Goal: Task Accomplishment & Management: Complete application form

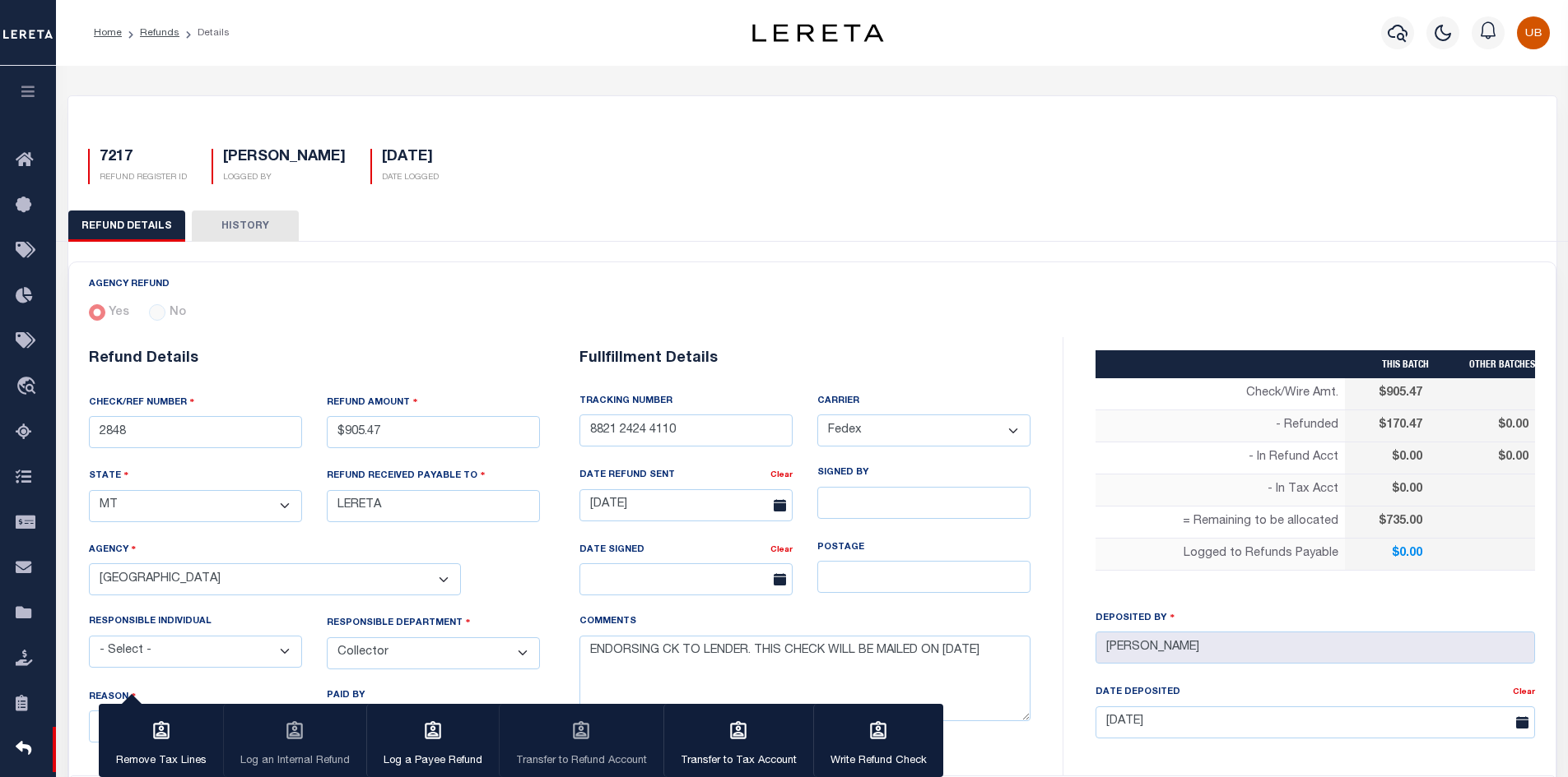
select select "MT"
select select "COL"
select select "OVP"
select select "FDX"
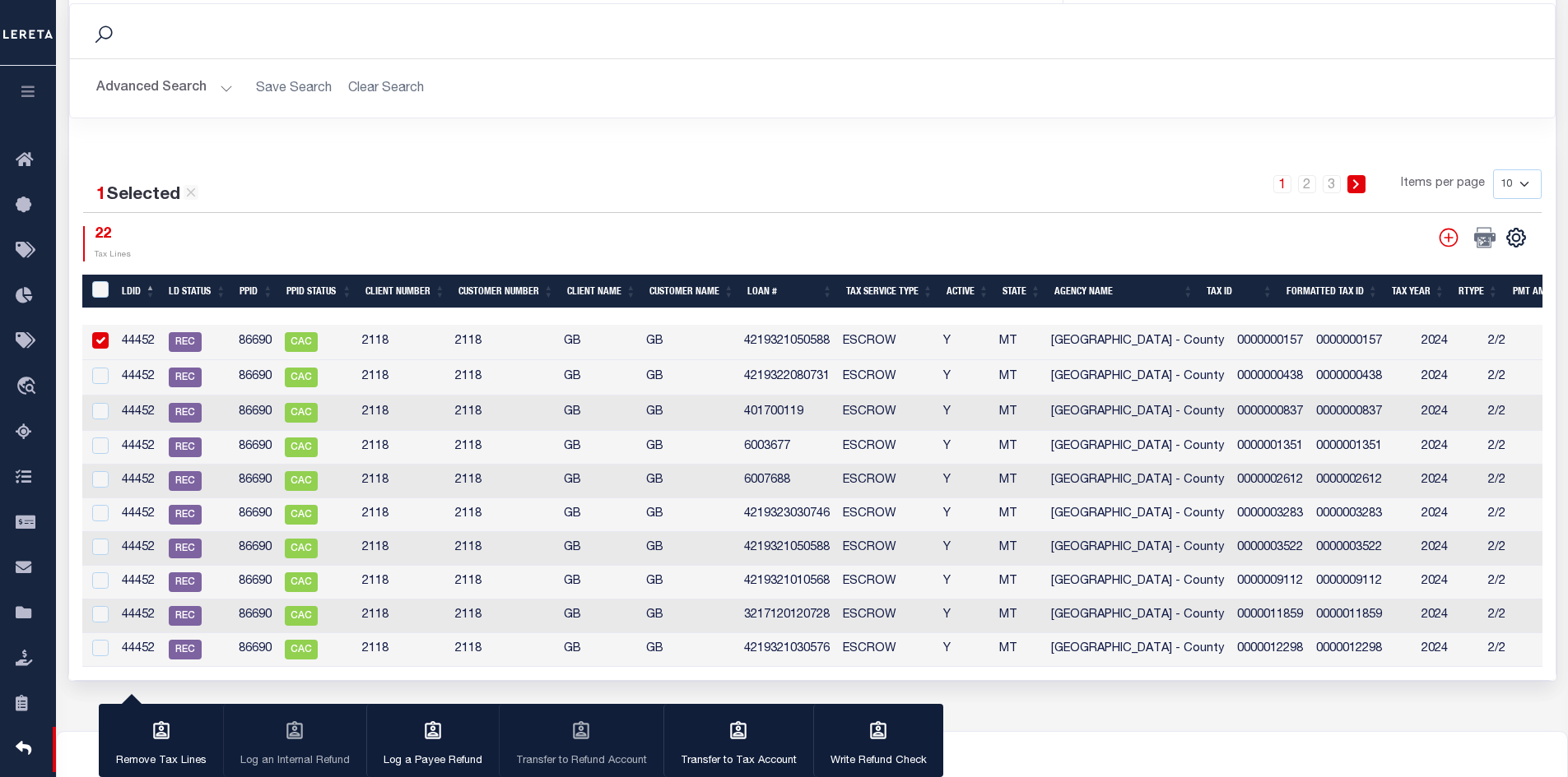
scroll to position [772, 0]
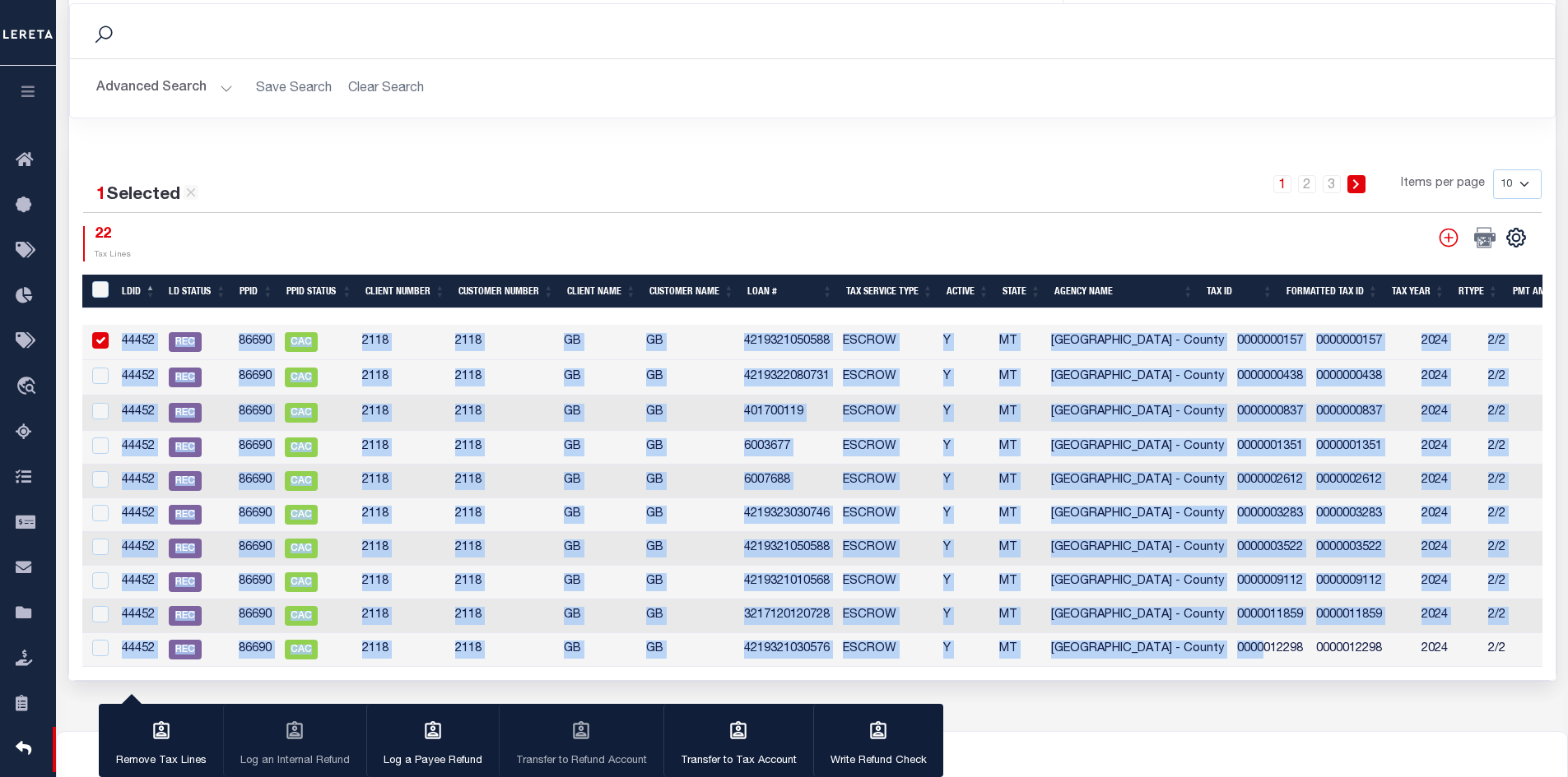
drag, startPoint x: 903, startPoint y: 678, endPoint x: 1235, endPoint y: 653, distance: 332.9
click at [1235, 653] on div "1 Selected 22 Results 1 2 3 Items per page 10 25 50 100 22" at bounding box center [812, 412] width 1486 height 537
click at [1230, 661] on td "0000012298" at bounding box center [1270, 650] width 79 height 33
checkbox input "true"
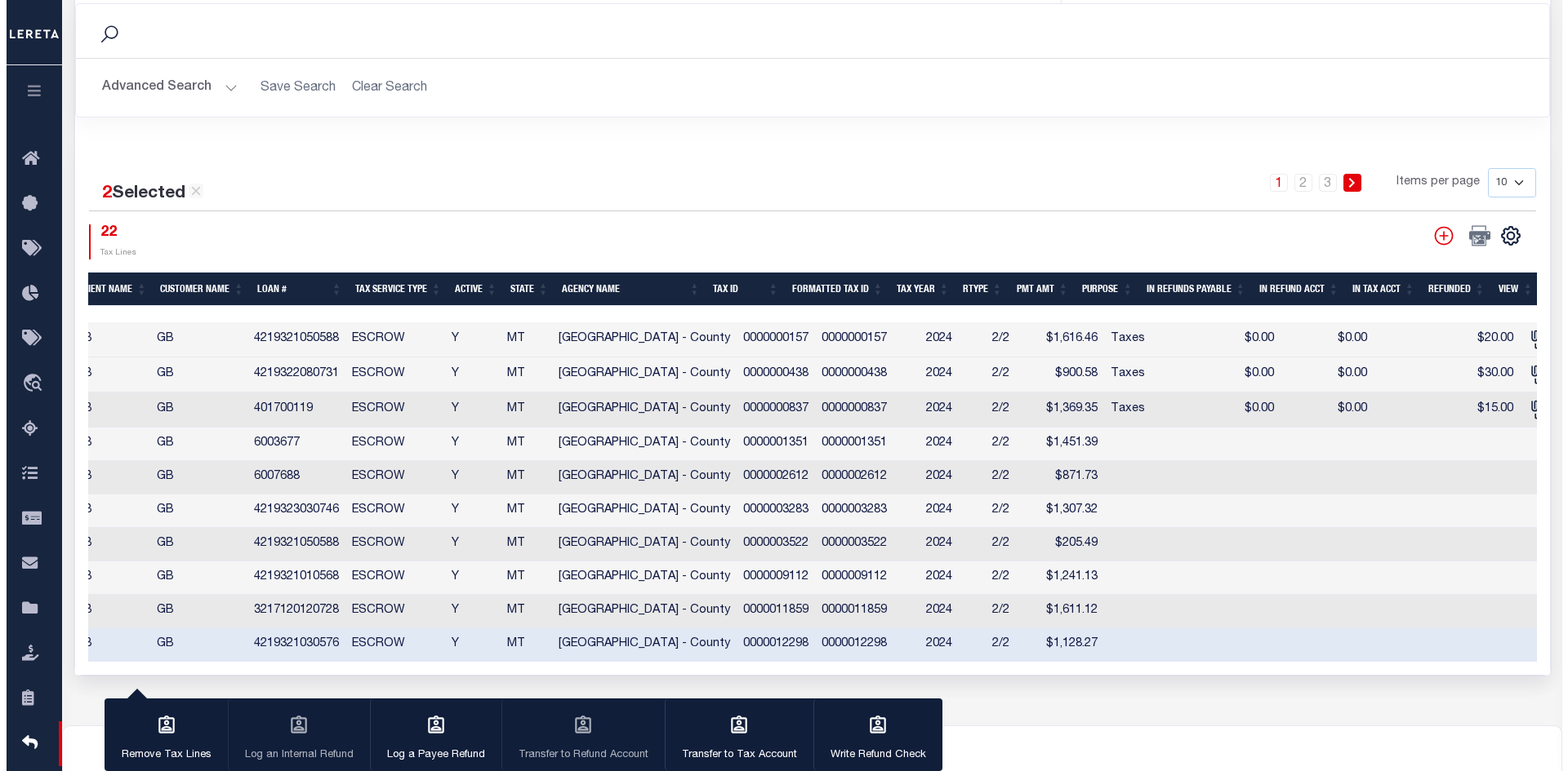
scroll to position [0, 495]
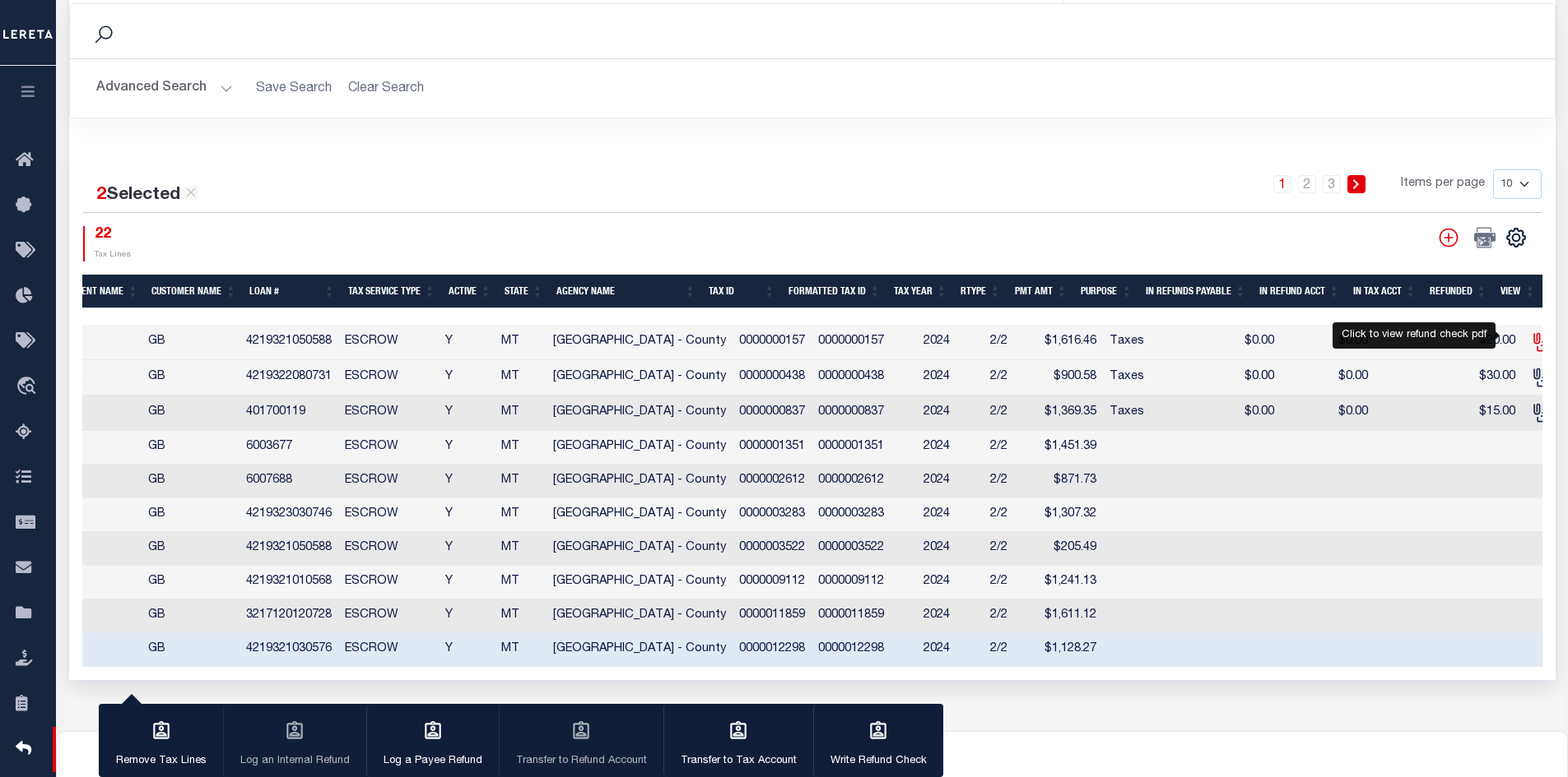
click at [1531, 338] on icon "" at bounding box center [1542, 342] width 22 height 22
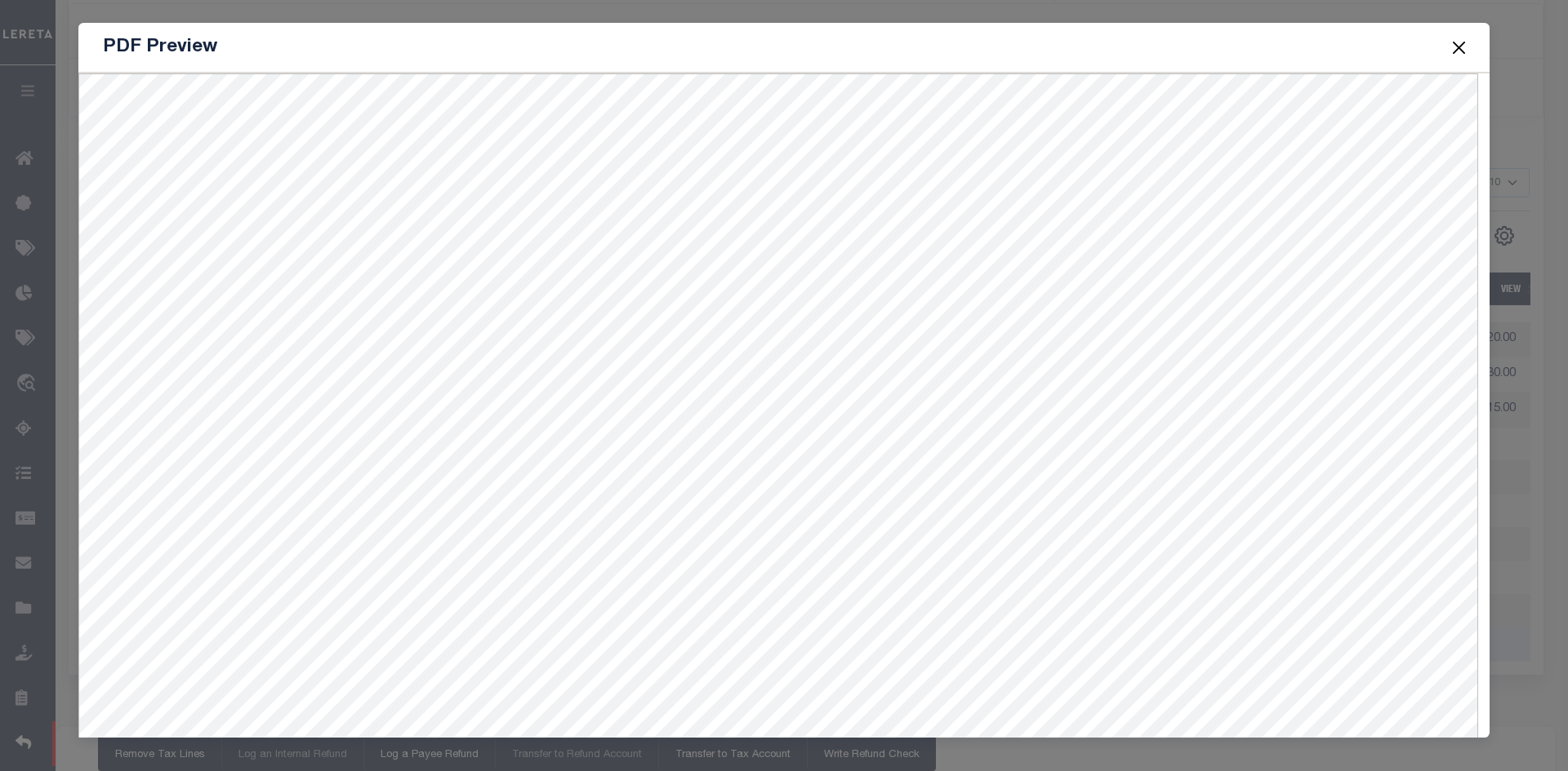
click at [1462, 47] on button "Close" at bounding box center [1460, 47] width 22 height 21
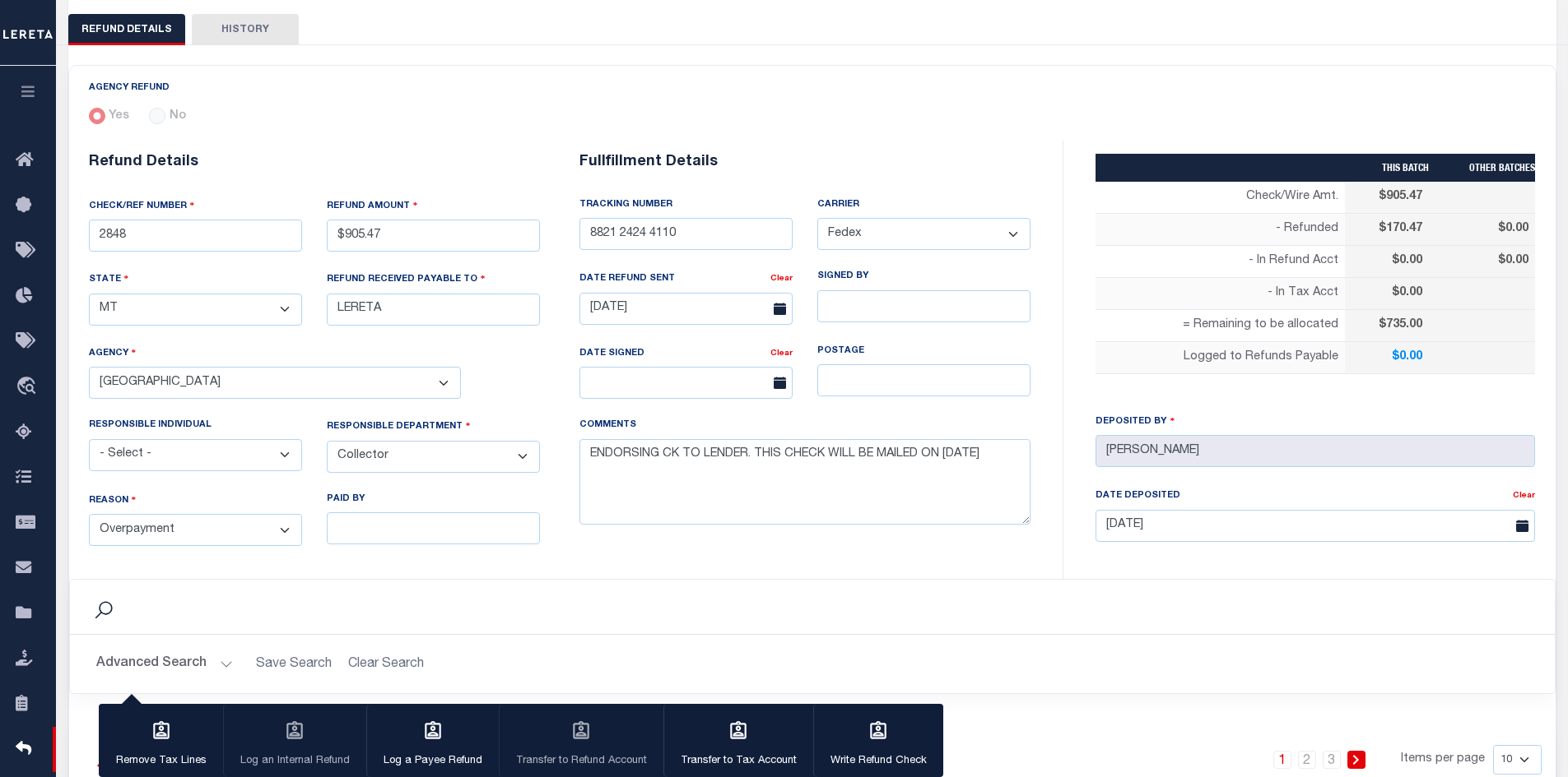
scroll to position [0, 0]
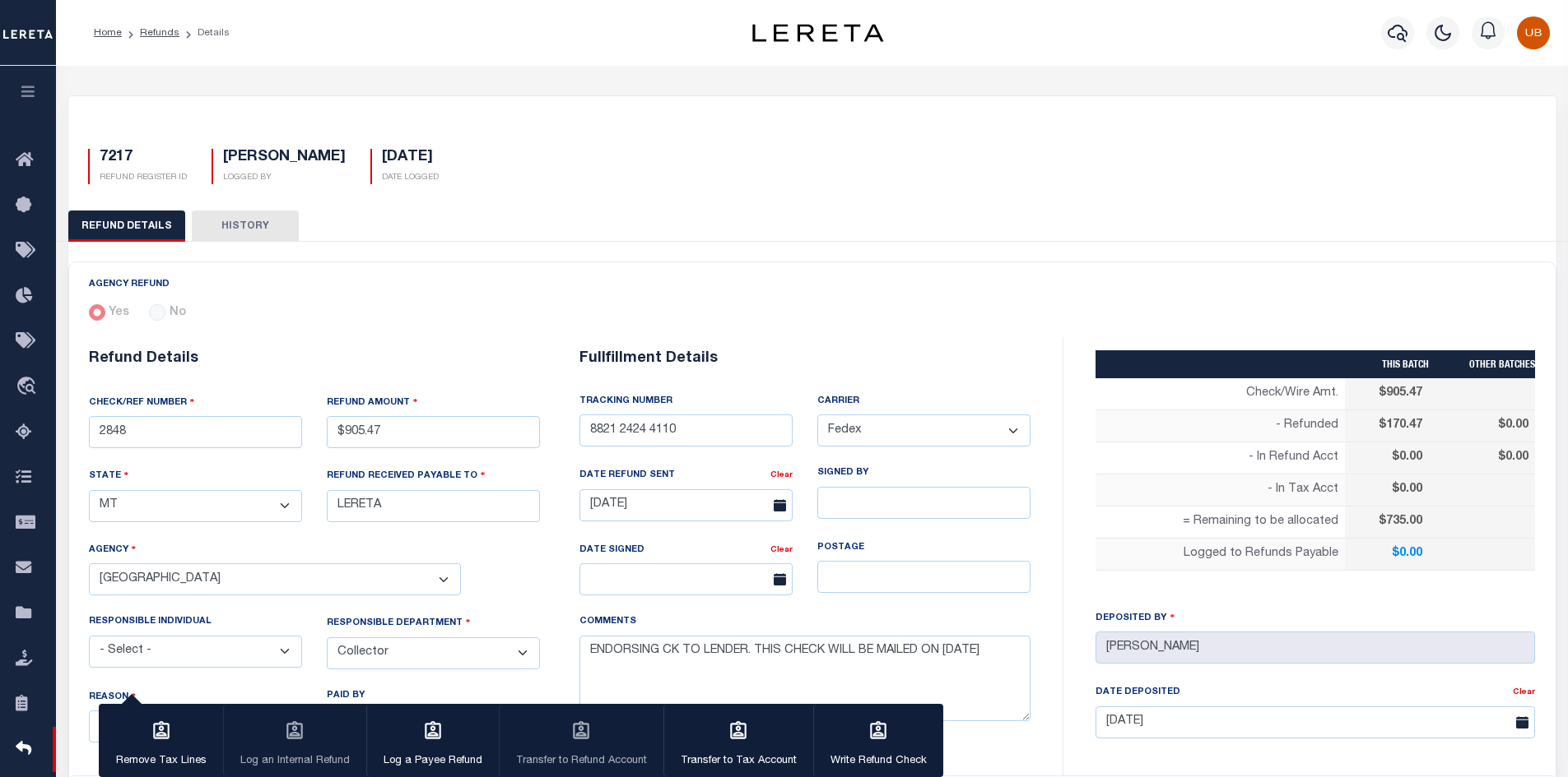
click at [113, 157] on h5 "7217" at bounding box center [143, 158] width 88 height 18
copy h5 "7217"
click at [587, 172] on div "7217 REFUND REGISTER ID [PERSON_NAME] LOGGED BY [DATE] DATE LOGGED" at bounding box center [812, 160] width 1473 height 49
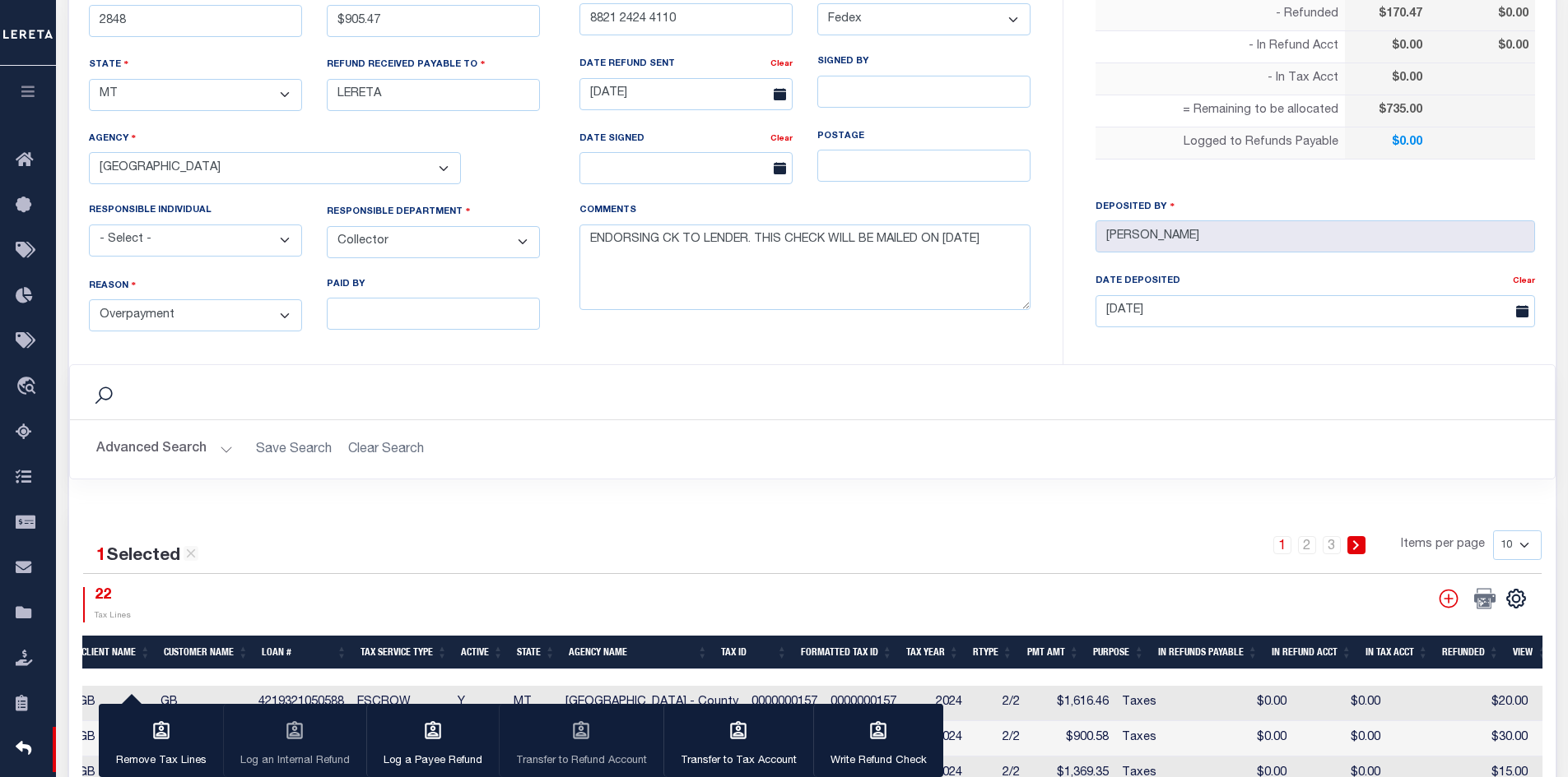
scroll to position [740, 0]
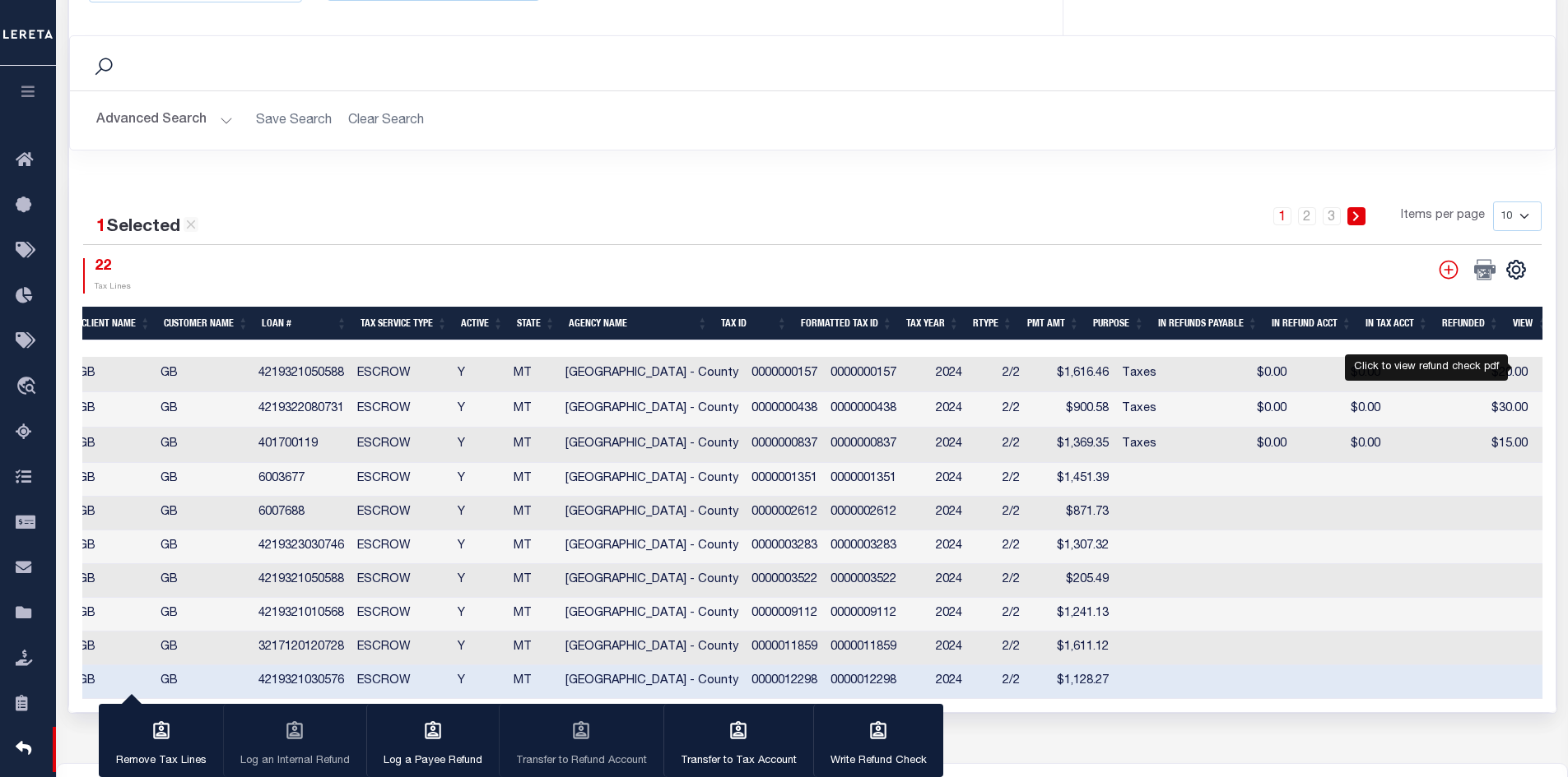
click at [1546, 371] on icon "" at bounding box center [1553, 372] width 14 height 14
checkbox input "true"
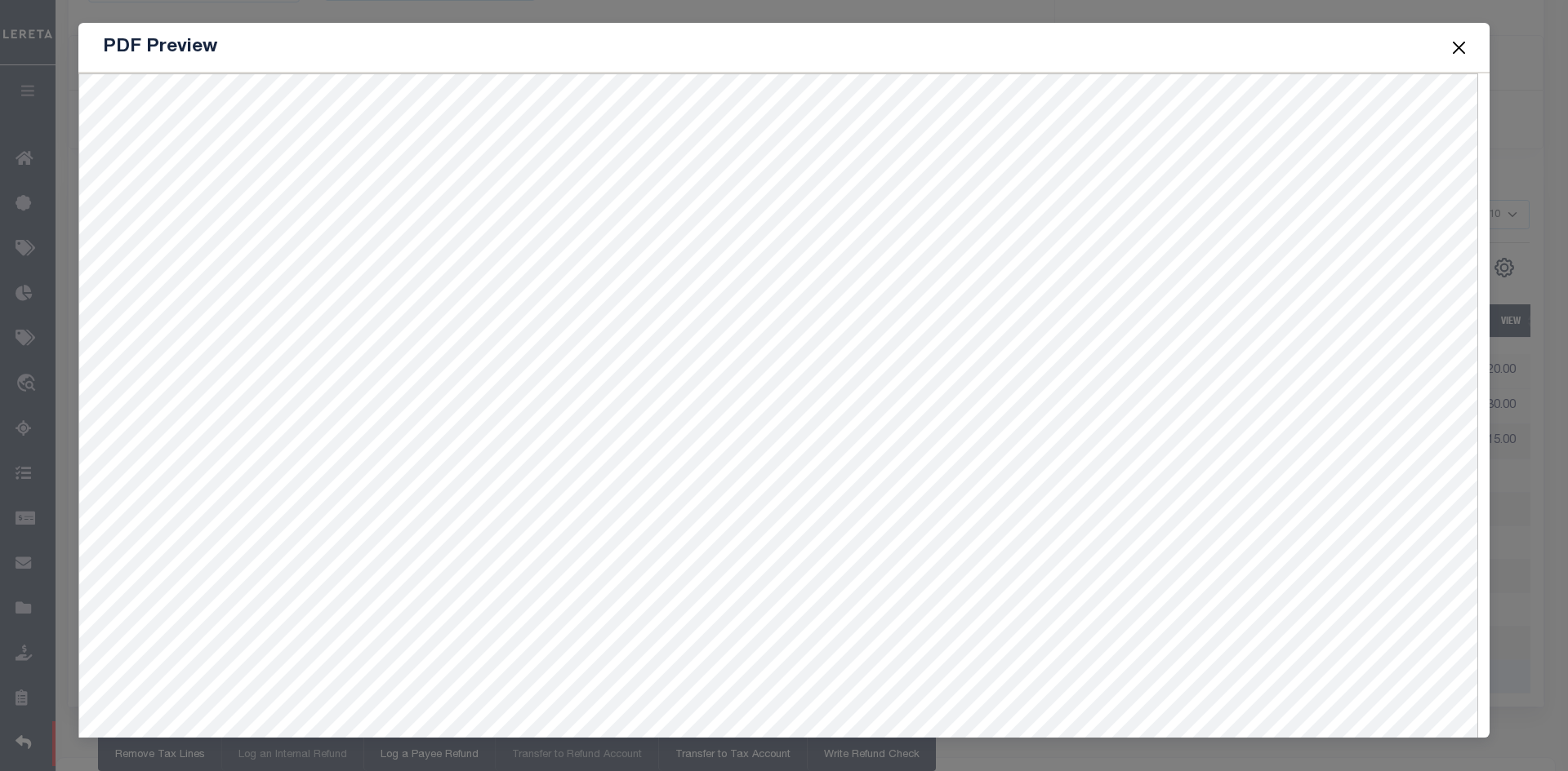
click at [1462, 51] on button "Close" at bounding box center [1460, 47] width 22 height 21
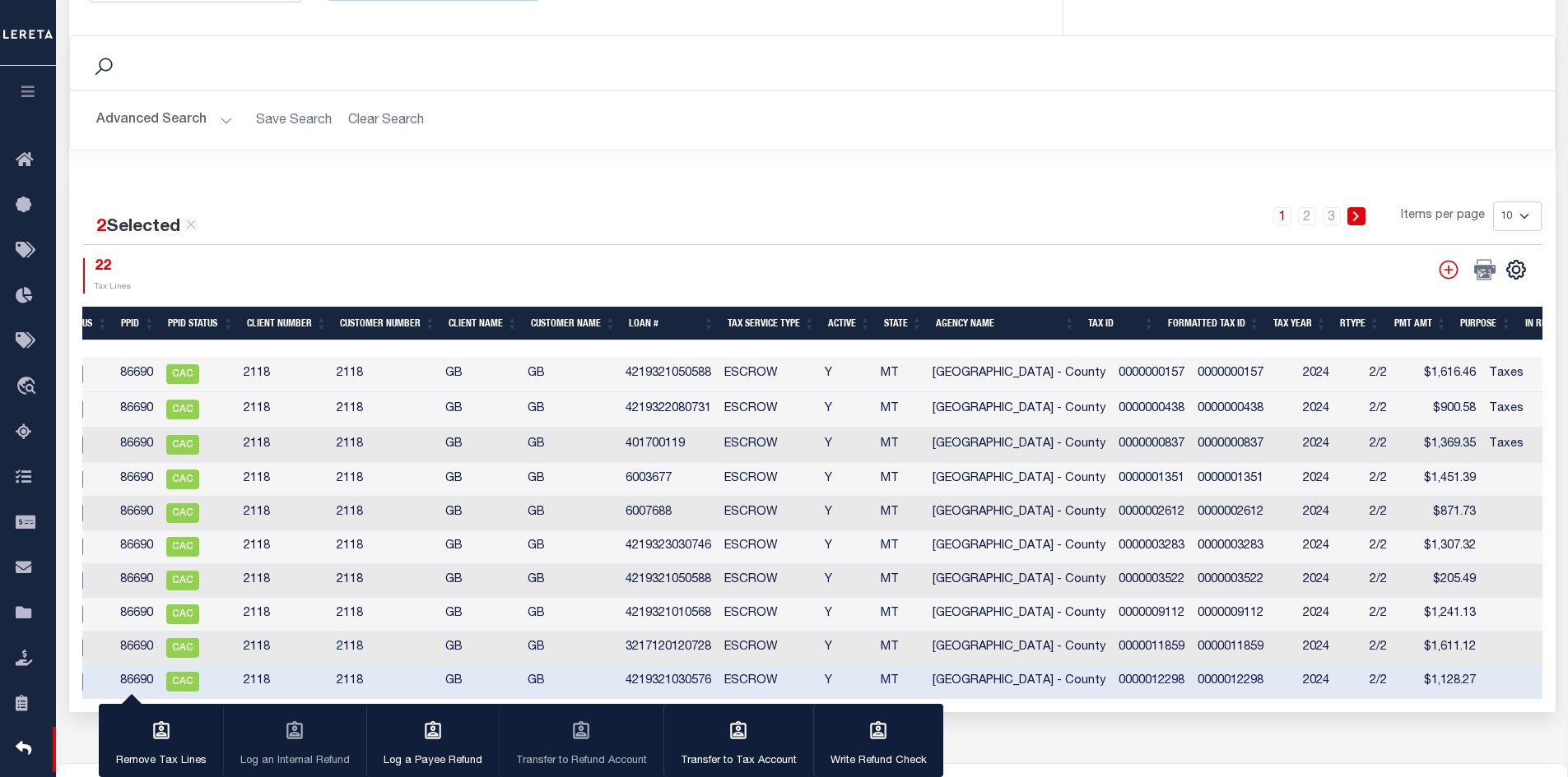
scroll to position [0, 0]
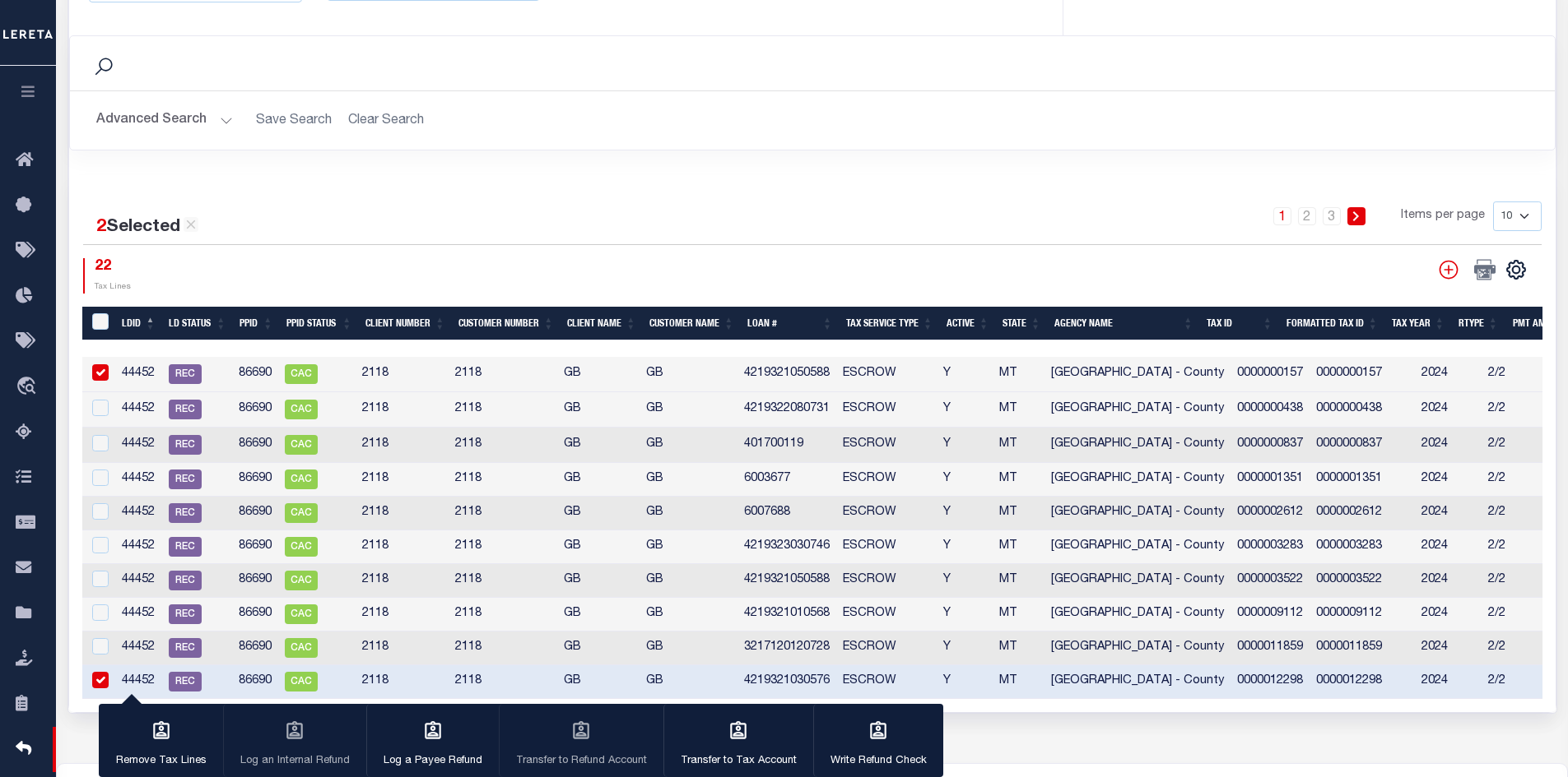
click at [95, 680] on input "checkbox" at bounding box center [100, 680] width 16 height 16
checkbox input "false"
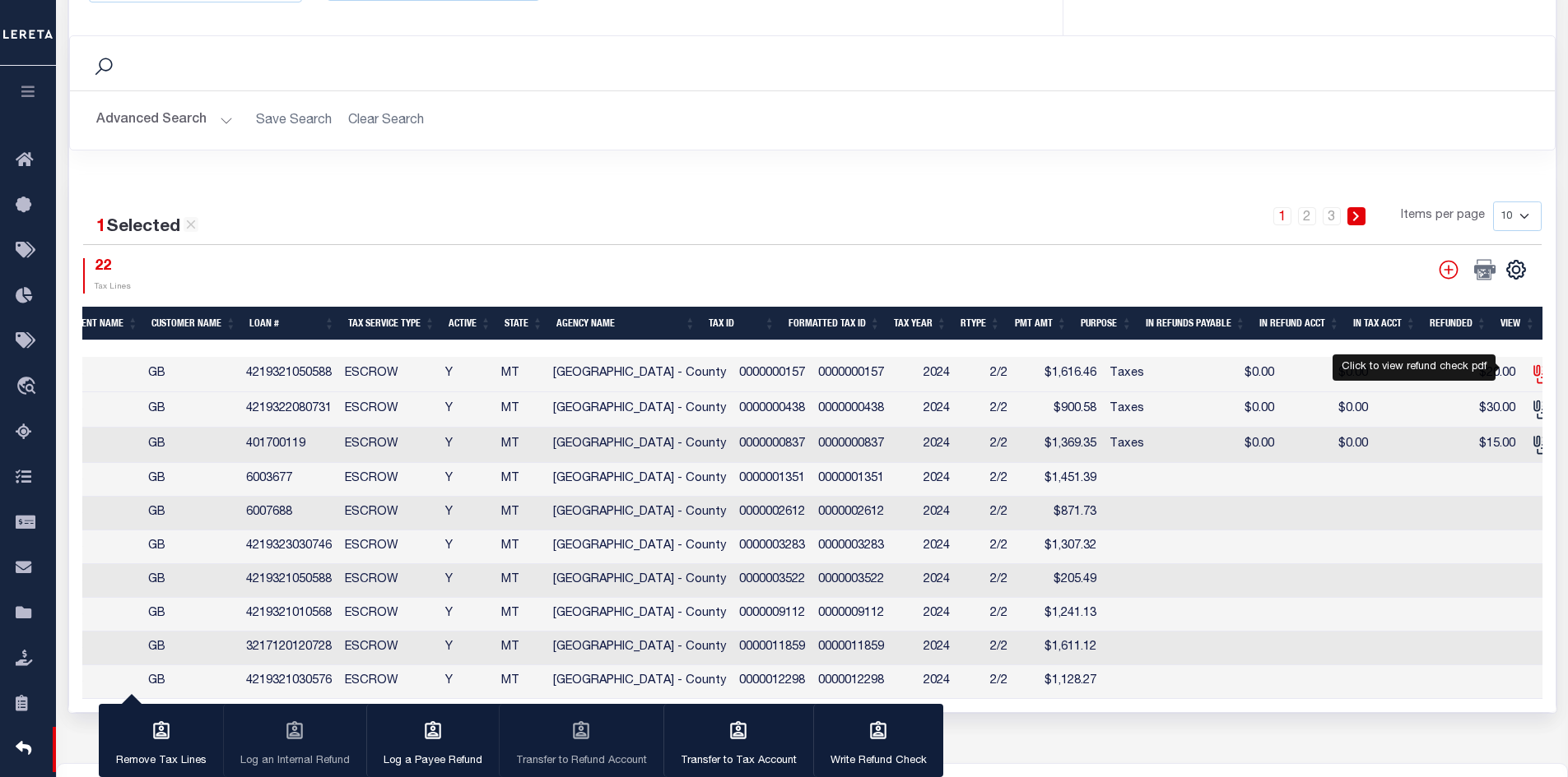
click at [1531, 369] on icon "" at bounding box center [1542, 375] width 22 height 22
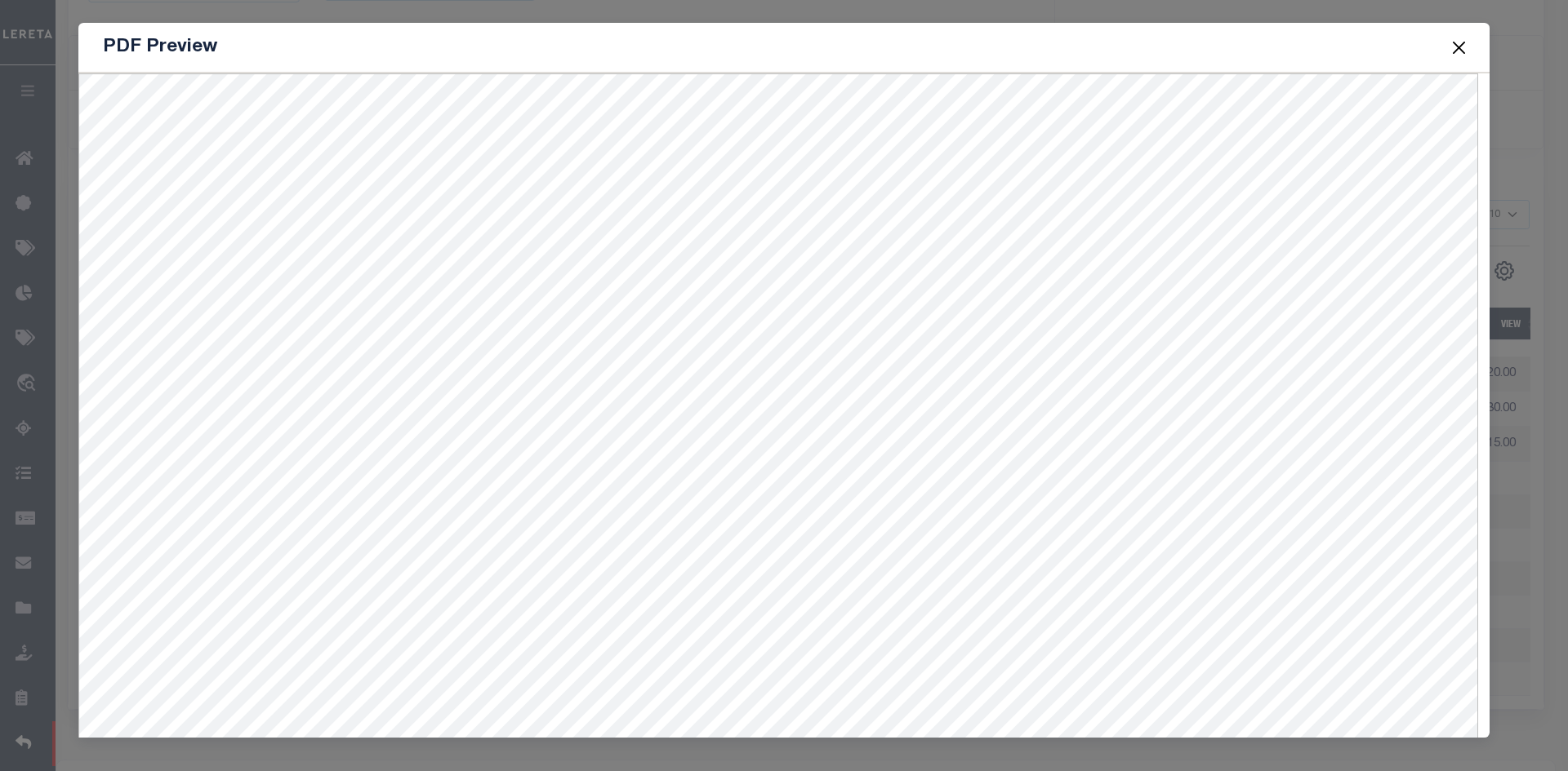
click at [1459, 51] on button "Close" at bounding box center [1460, 47] width 22 height 21
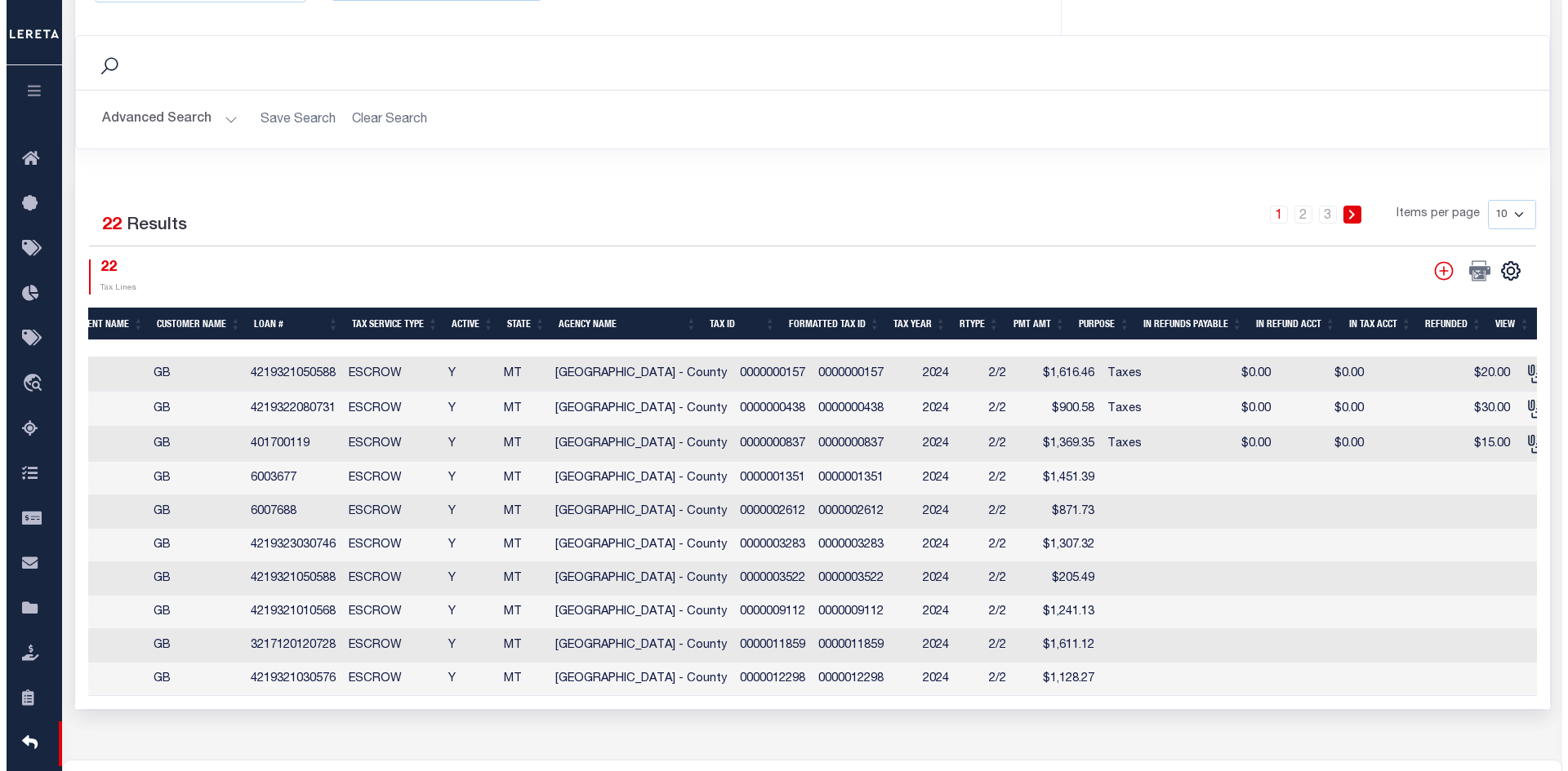
scroll to position [0, 495]
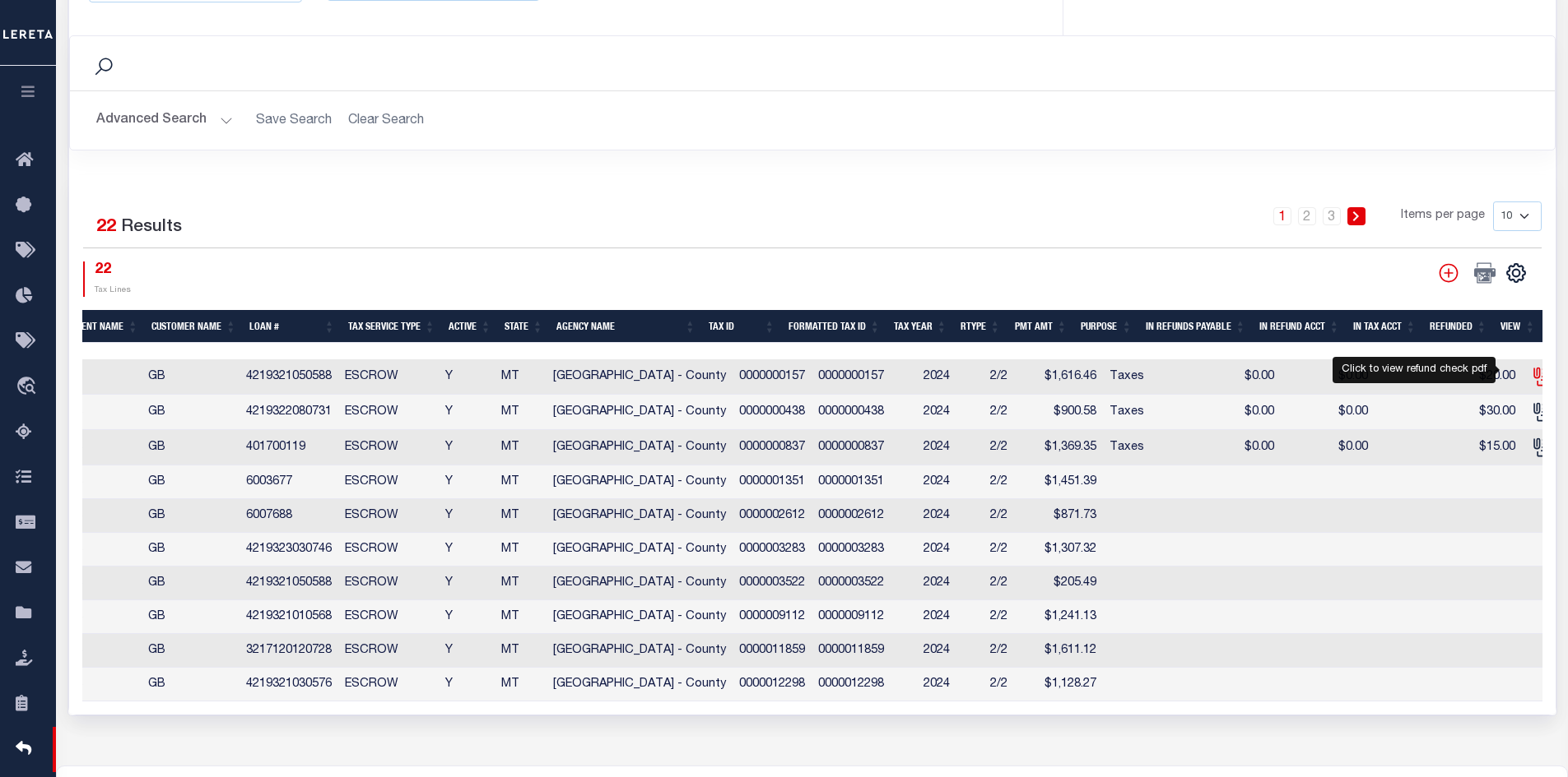
click at [1531, 373] on icon "" at bounding box center [1542, 377] width 22 height 22
checkbox input "true"
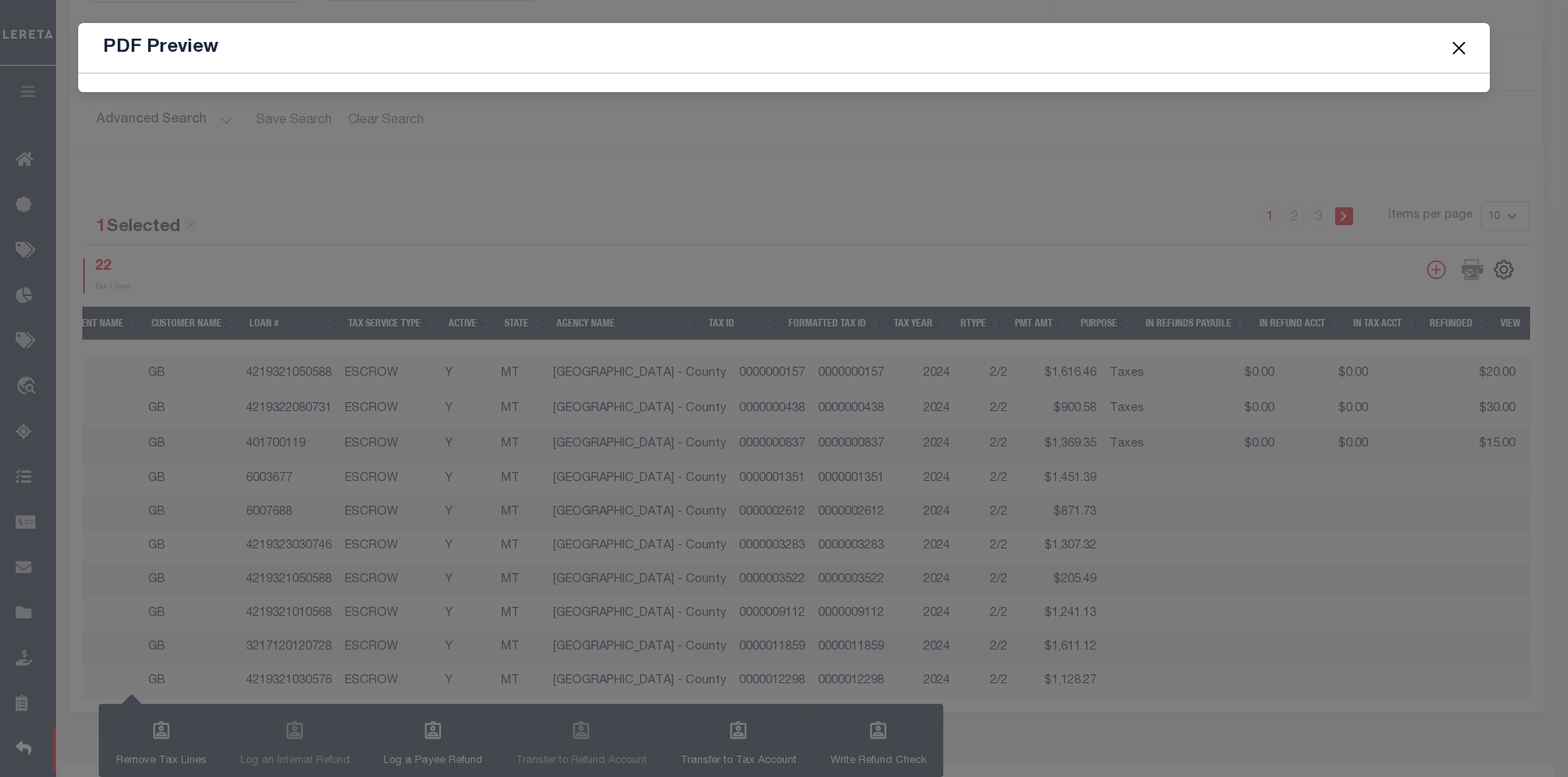
scroll to position [0, 486]
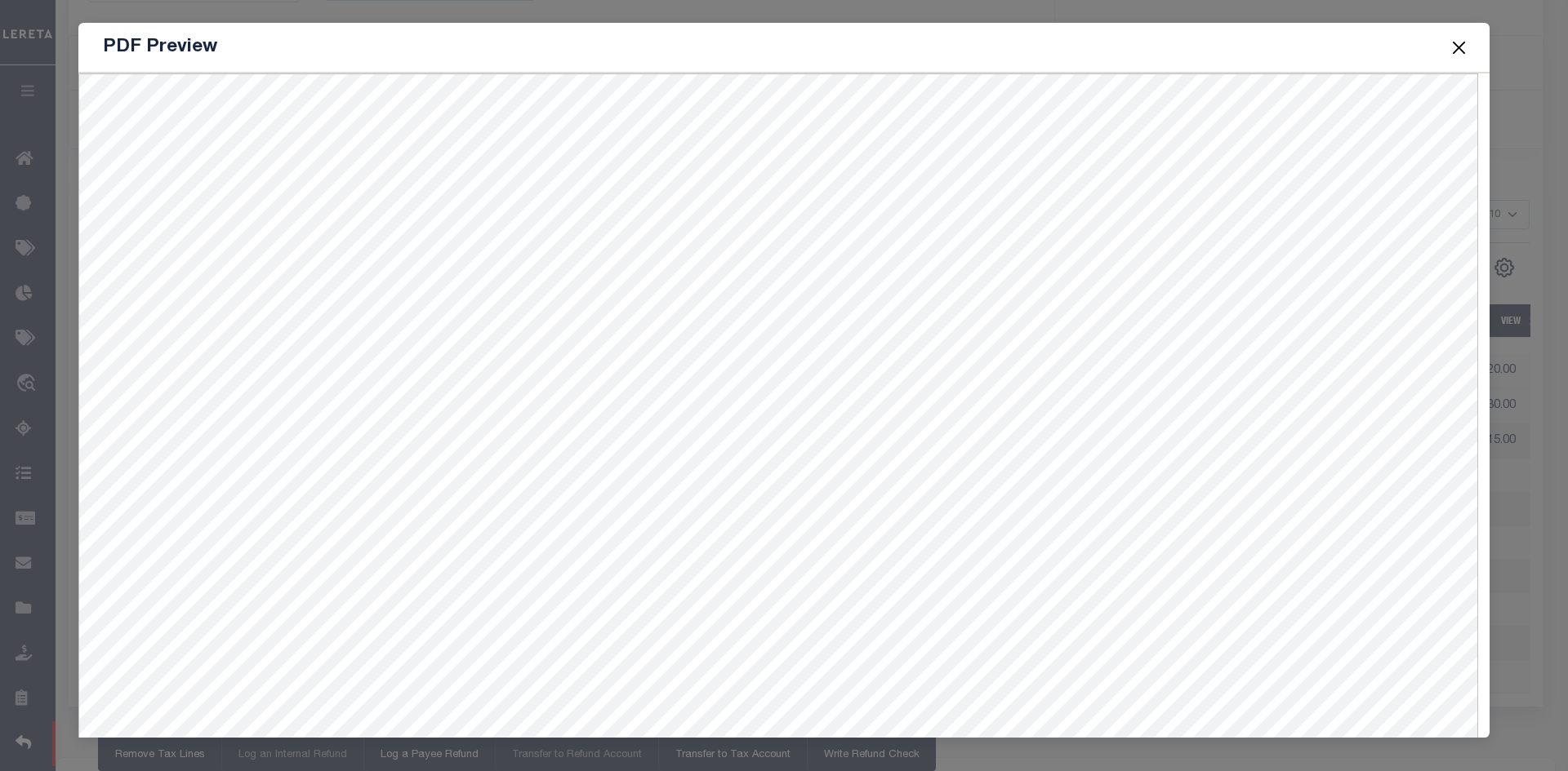
click at [1455, 47] on button "Close" at bounding box center [1460, 47] width 22 height 21
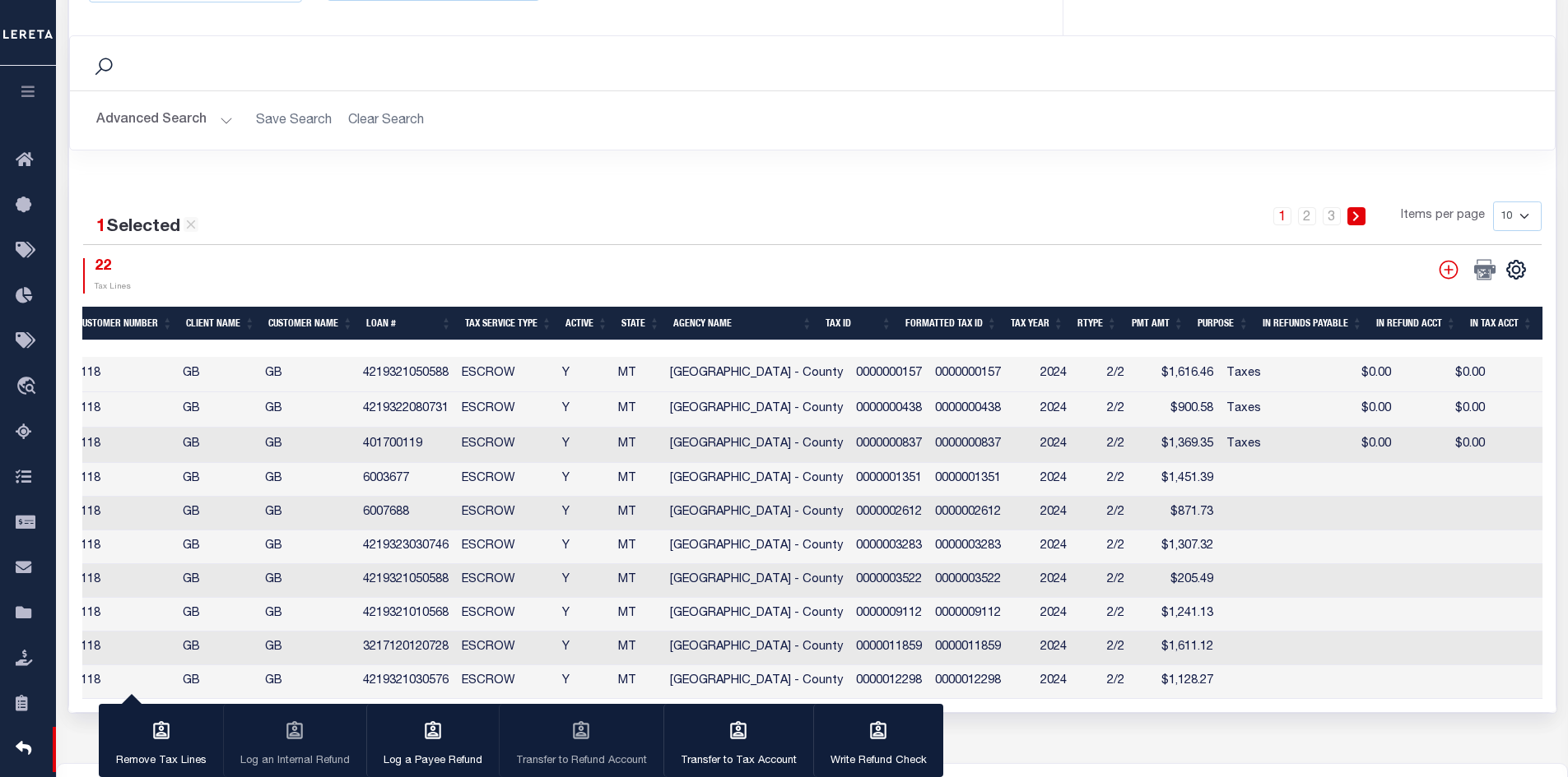
scroll to position [0, 481]
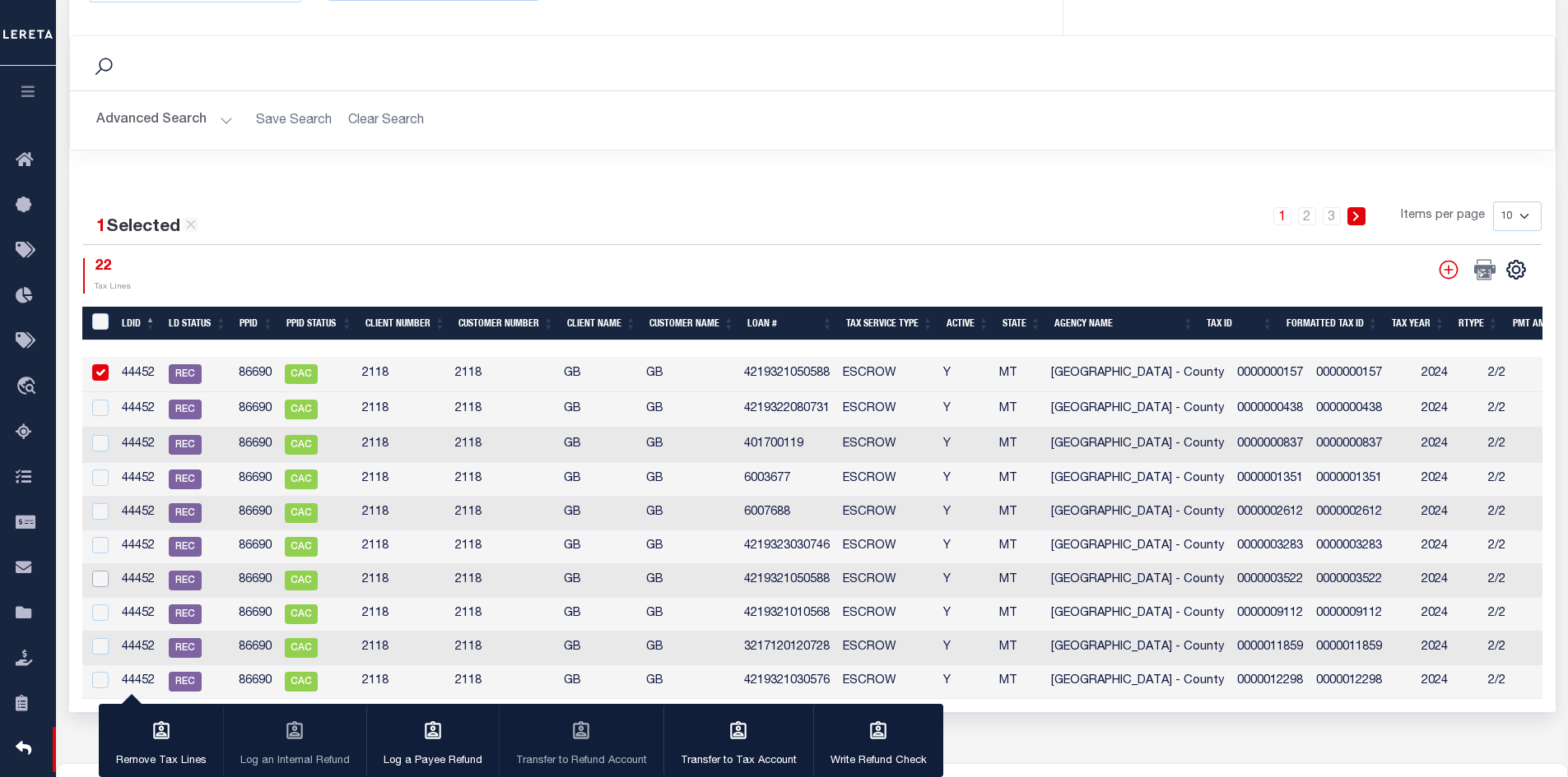
click at [99, 578] on input "checkbox" at bounding box center [100, 579] width 16 height 16
checkbox input "true"
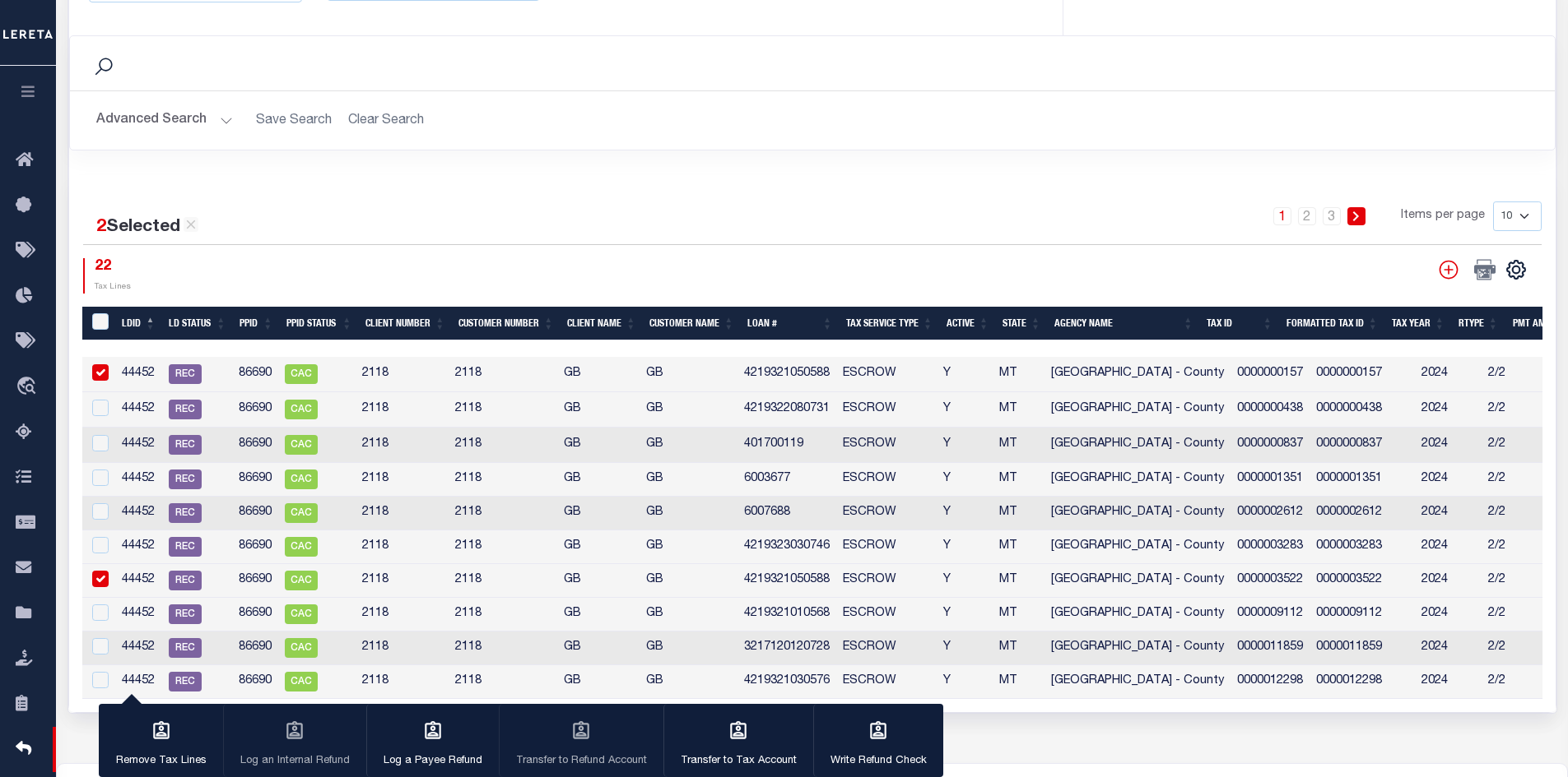
click at [101, 370] on input "checkbox" at bounding box center [100, 373] width 16 height 16
checkbox input "false"
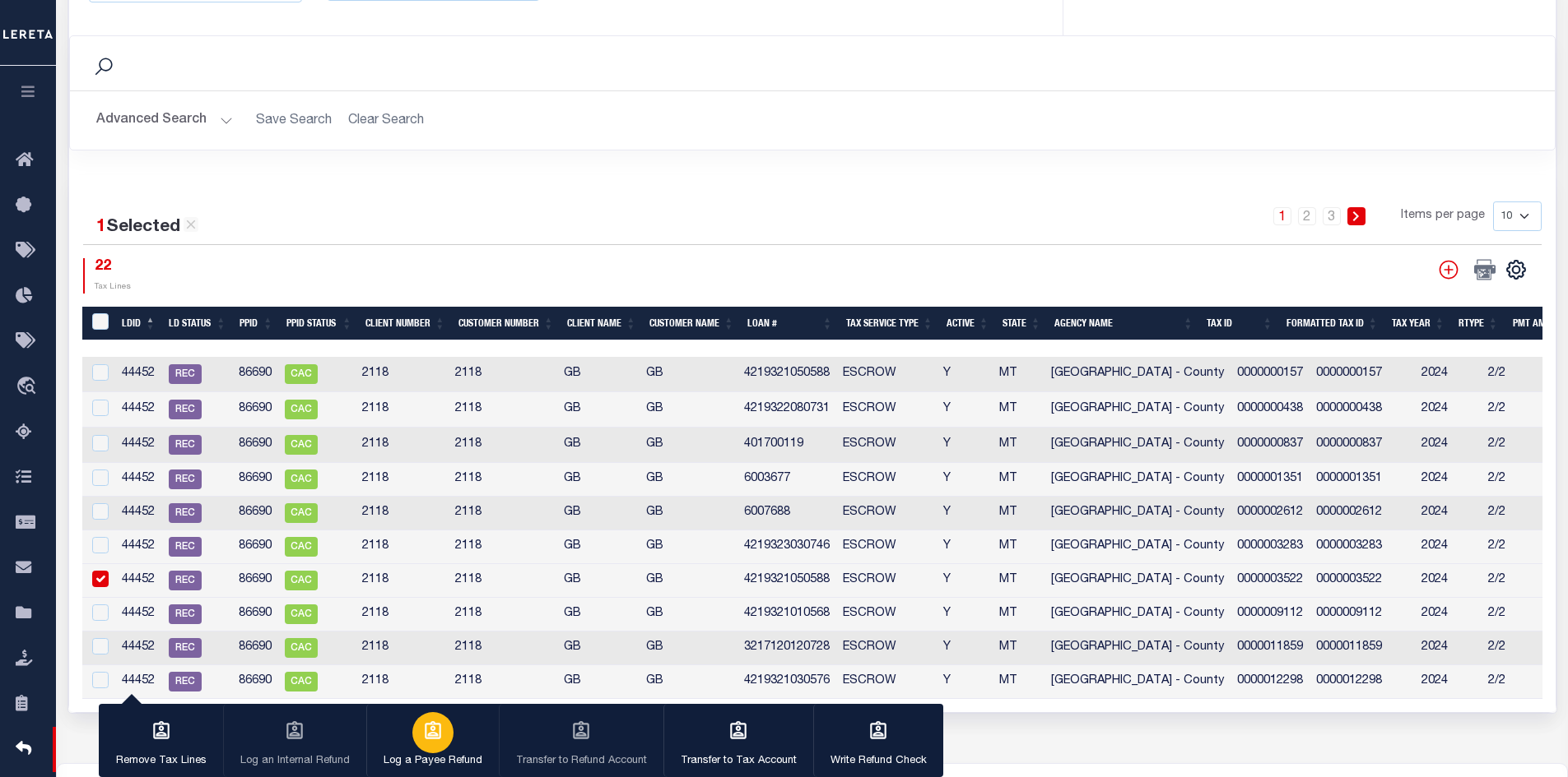
click at [427, 746] on div "button" at bounding box center [433, 733] width 42 height 42
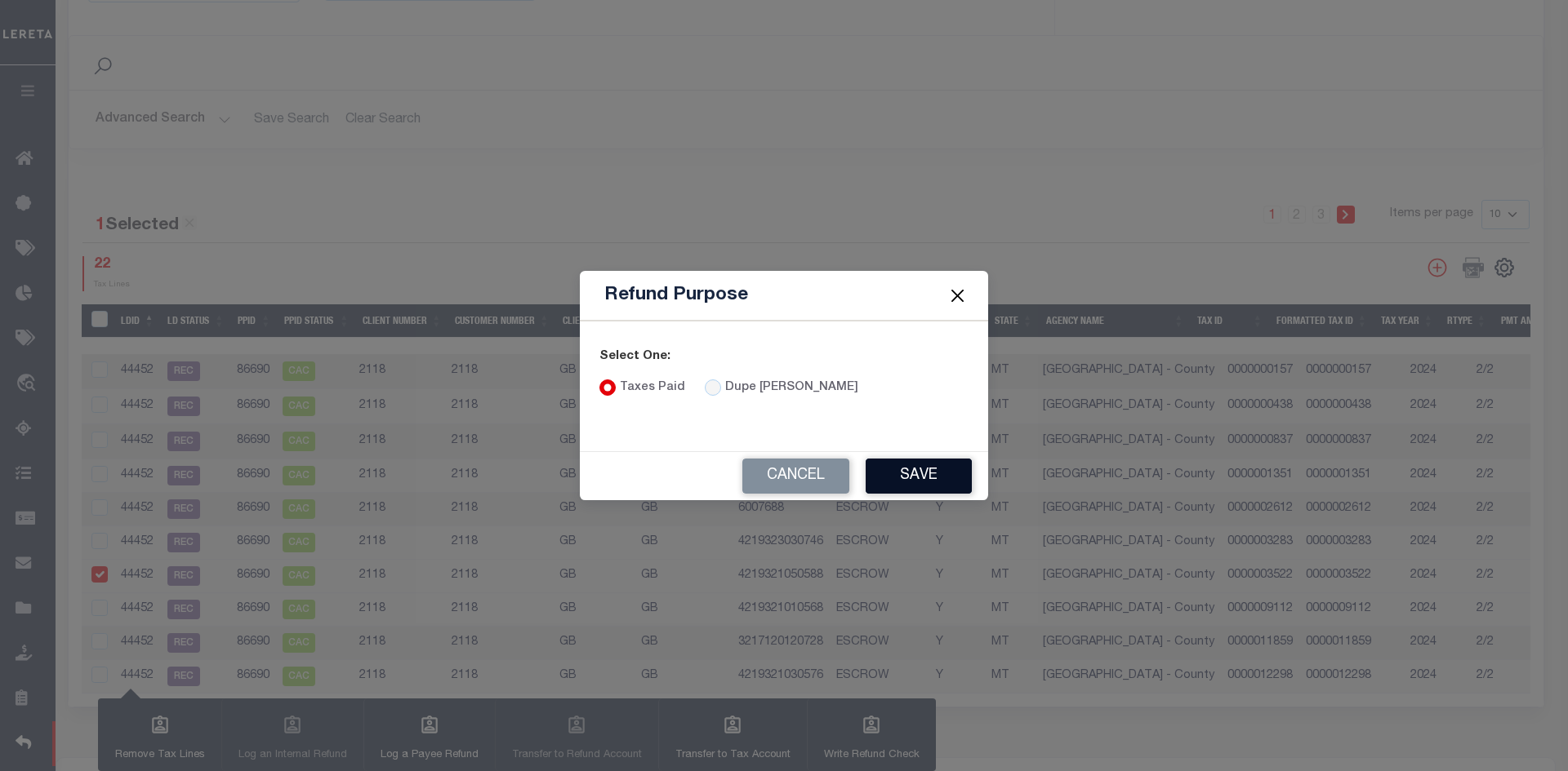
click at [889, 478] on button "Save" at bounding box center [918, 475] width 107 height 35
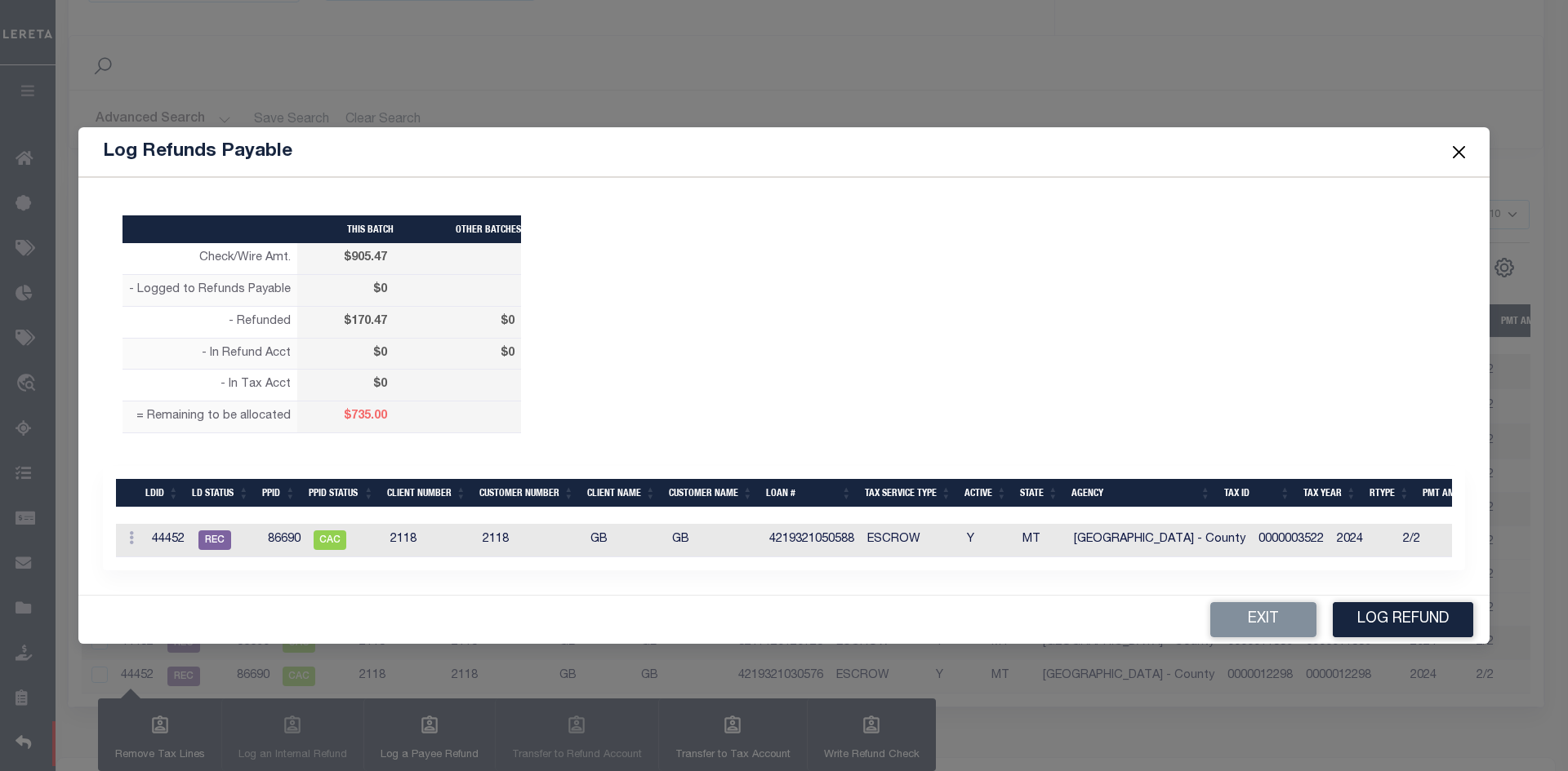
click at [126, 531] on div "ACTIONS Edit" at bounding box center [131, 541] width 16 height 20
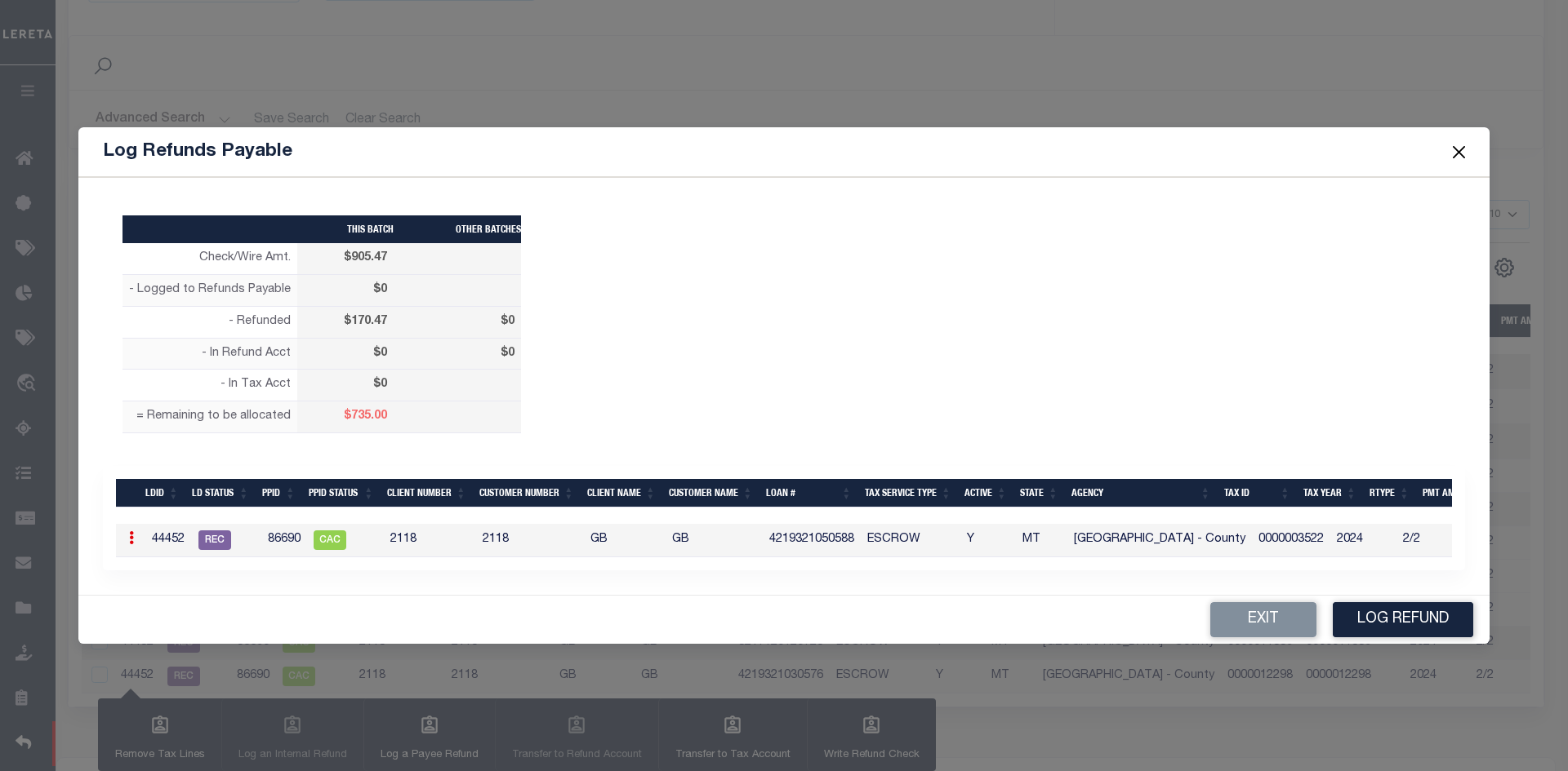
click at [125, 536] on link at bounding box center [132, 540] width 18 height 13
click at [159, 587] on link "Edit" at bounding box center [160, 591] width 73 height 27
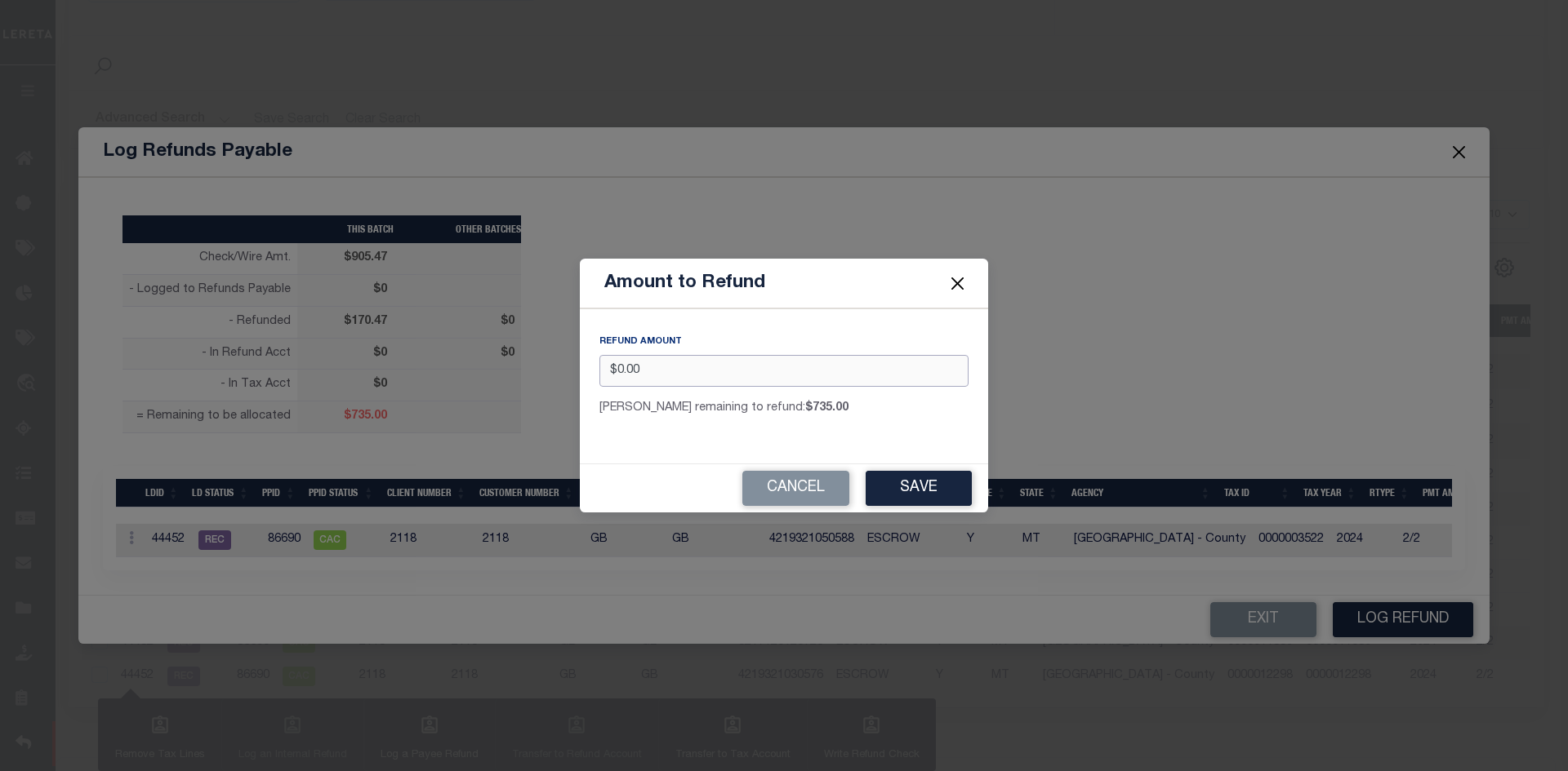
click at [705, 360] on input "$0.00" at bounding box center [784, 372] width 369 height 32
type input "$"
type input "$50.00"
click at [932, 476] on button "Save" at bounding box center [918, 488] width 107 height 35
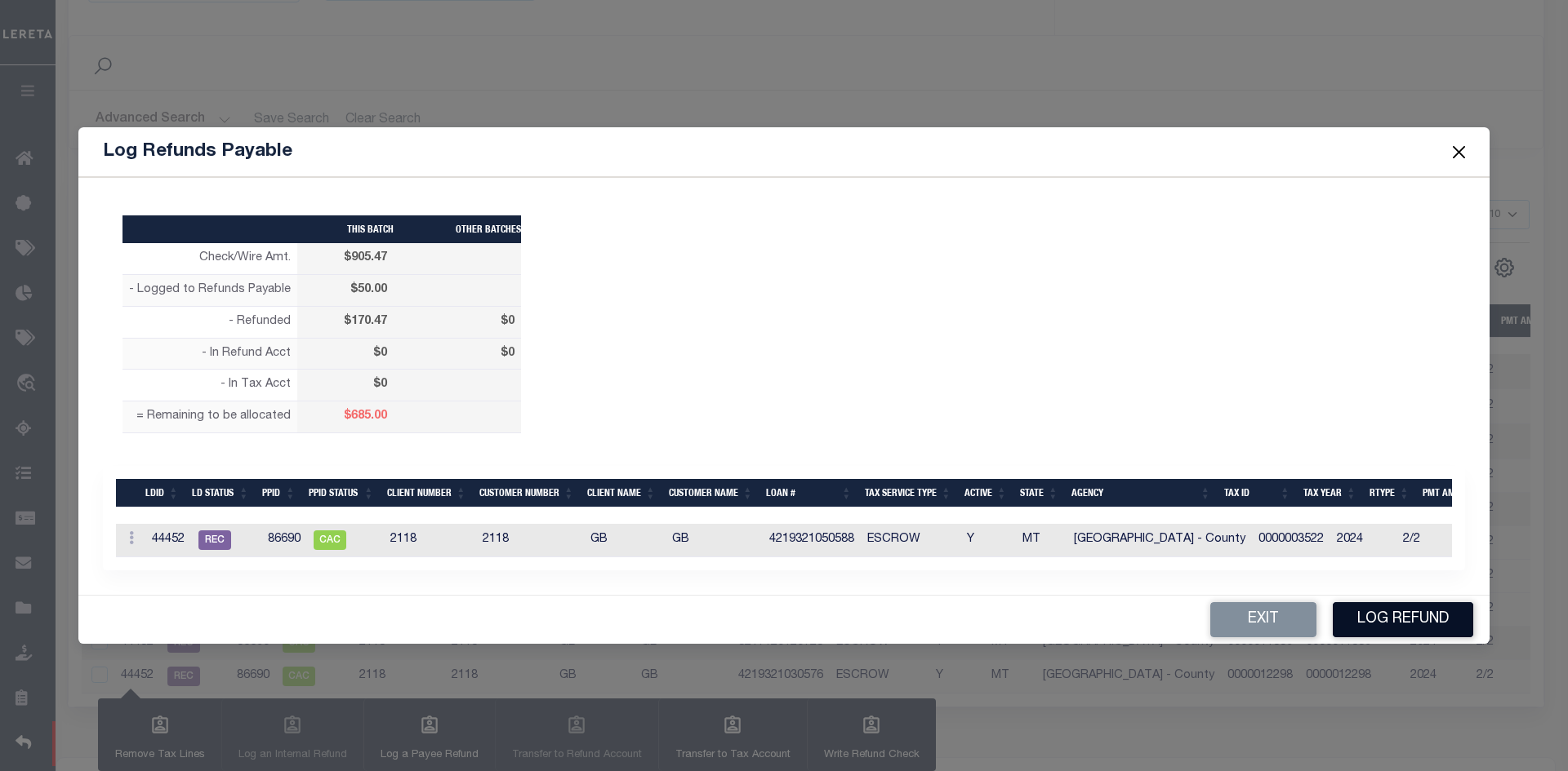
click at [1363, 617] on button "Log Refund" at bounding box center [1403, 620] width 141 height 35
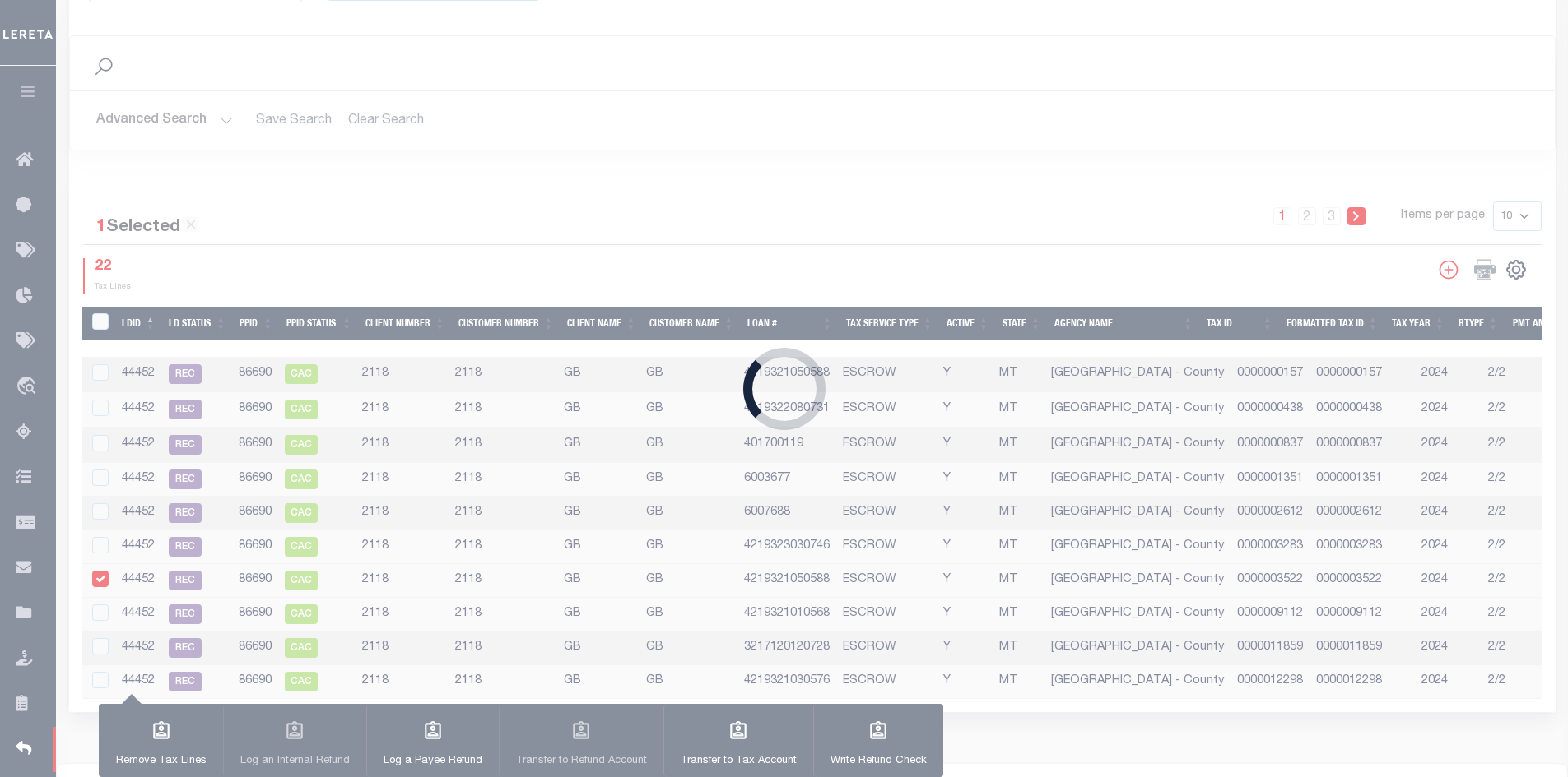
type input "$905.47"
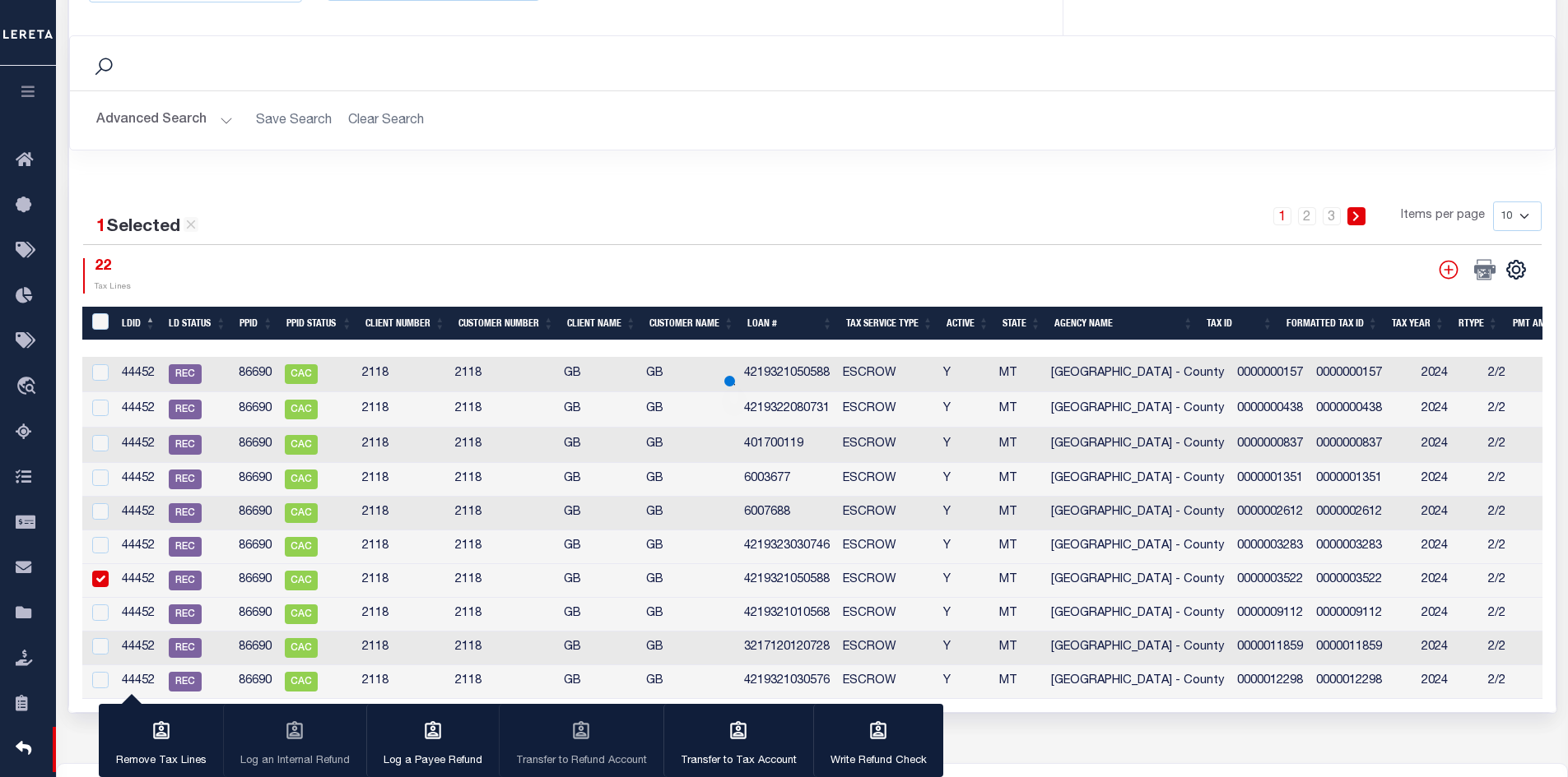
click at [26, 88] on icon "button" at bounding box center [28, 91] width 19 height 14
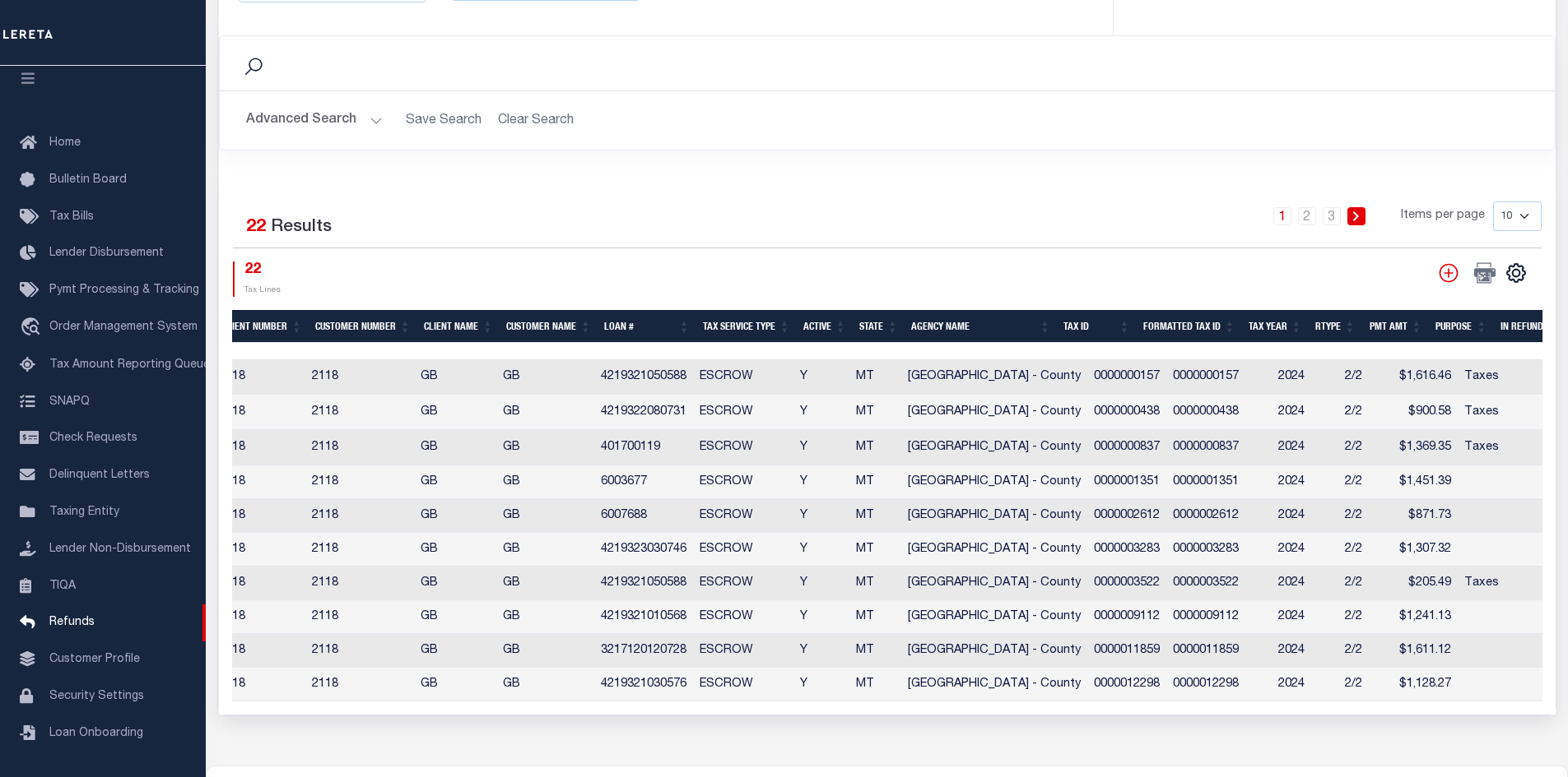
scroll to position [0, 647]
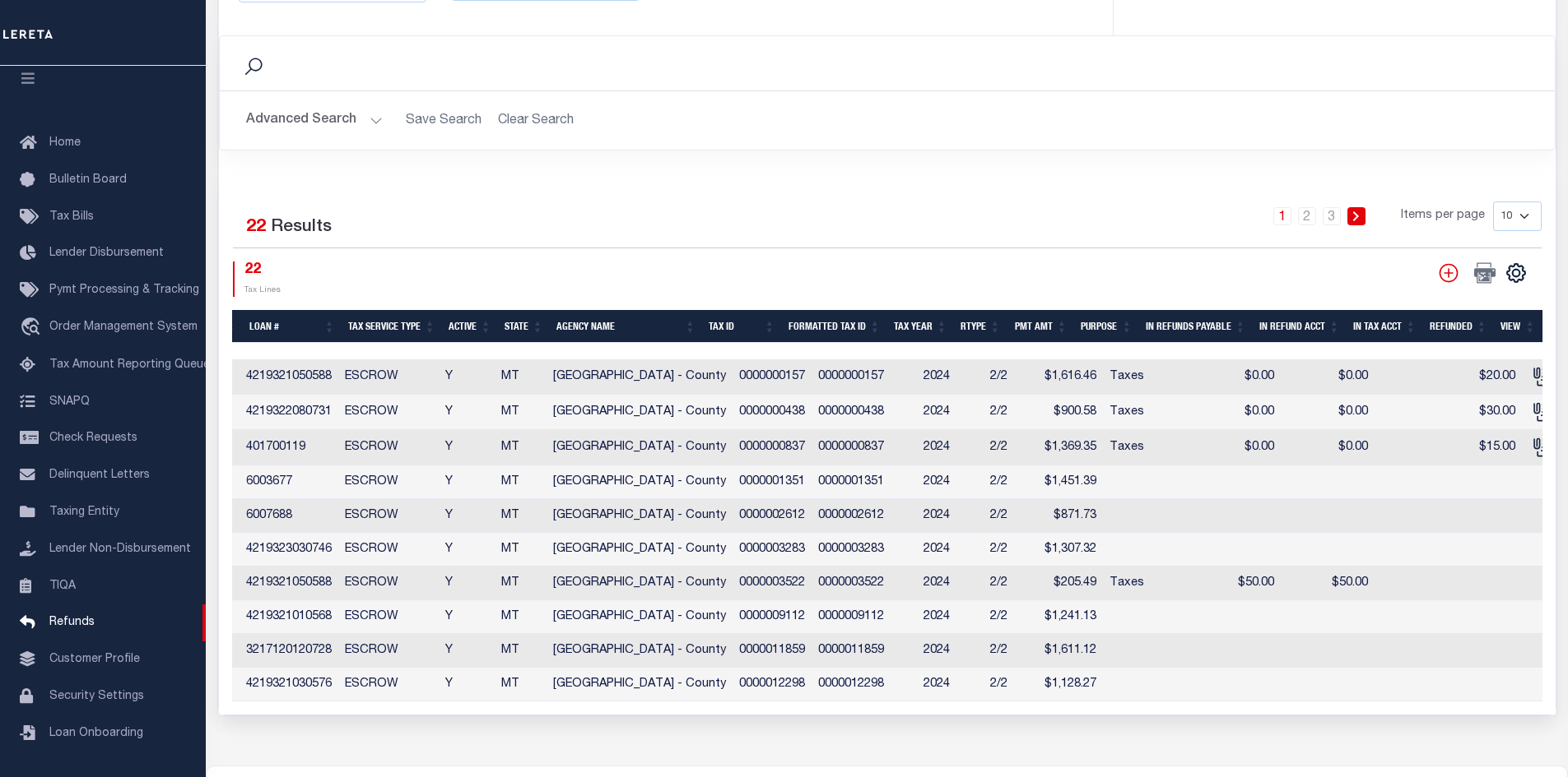
click at [1250, 581] on td "$50.00" at bounding box center [1224, 583] width 114 height 33
checkbox input "true"
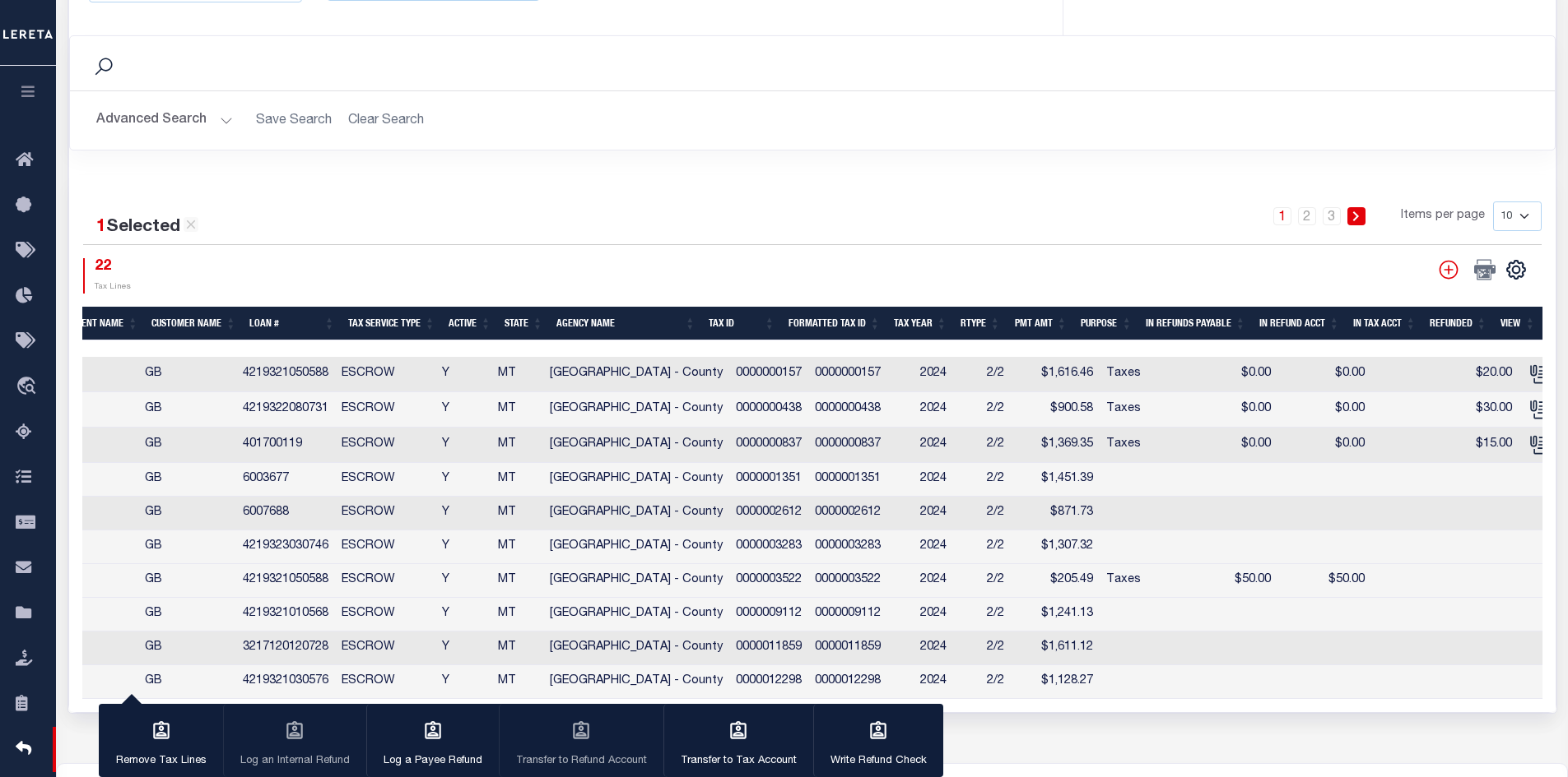
scroll to position [0, 498]
click at [25, 98] on icon "button" at bounding box center [28, 91] width 19 height 14
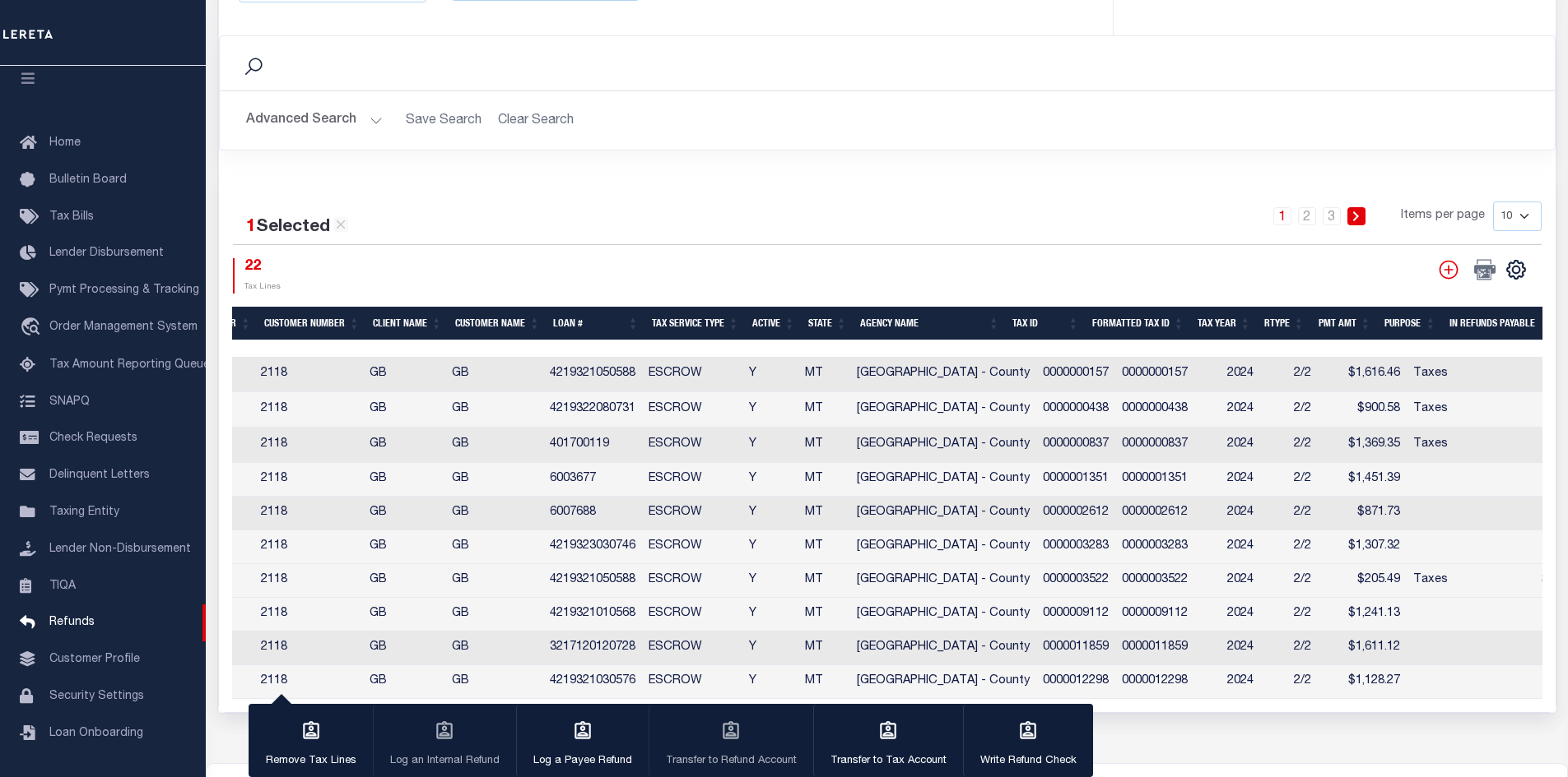
scroll to position [0, 258]
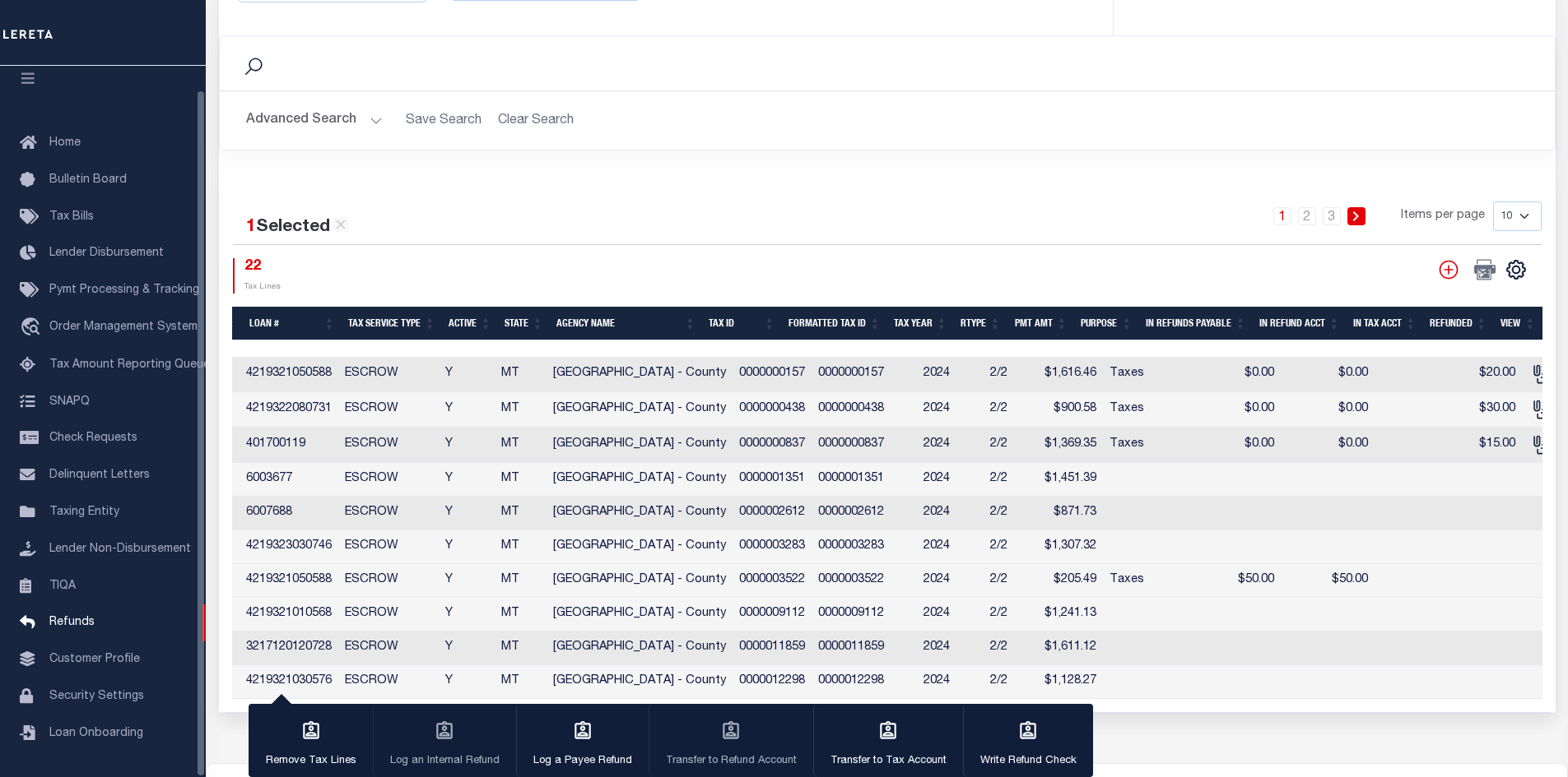
click at [978, 218] on div "1 2 3 Items per page 10 25 50 100" at bounding box center [1053, 222] width 975 height 42
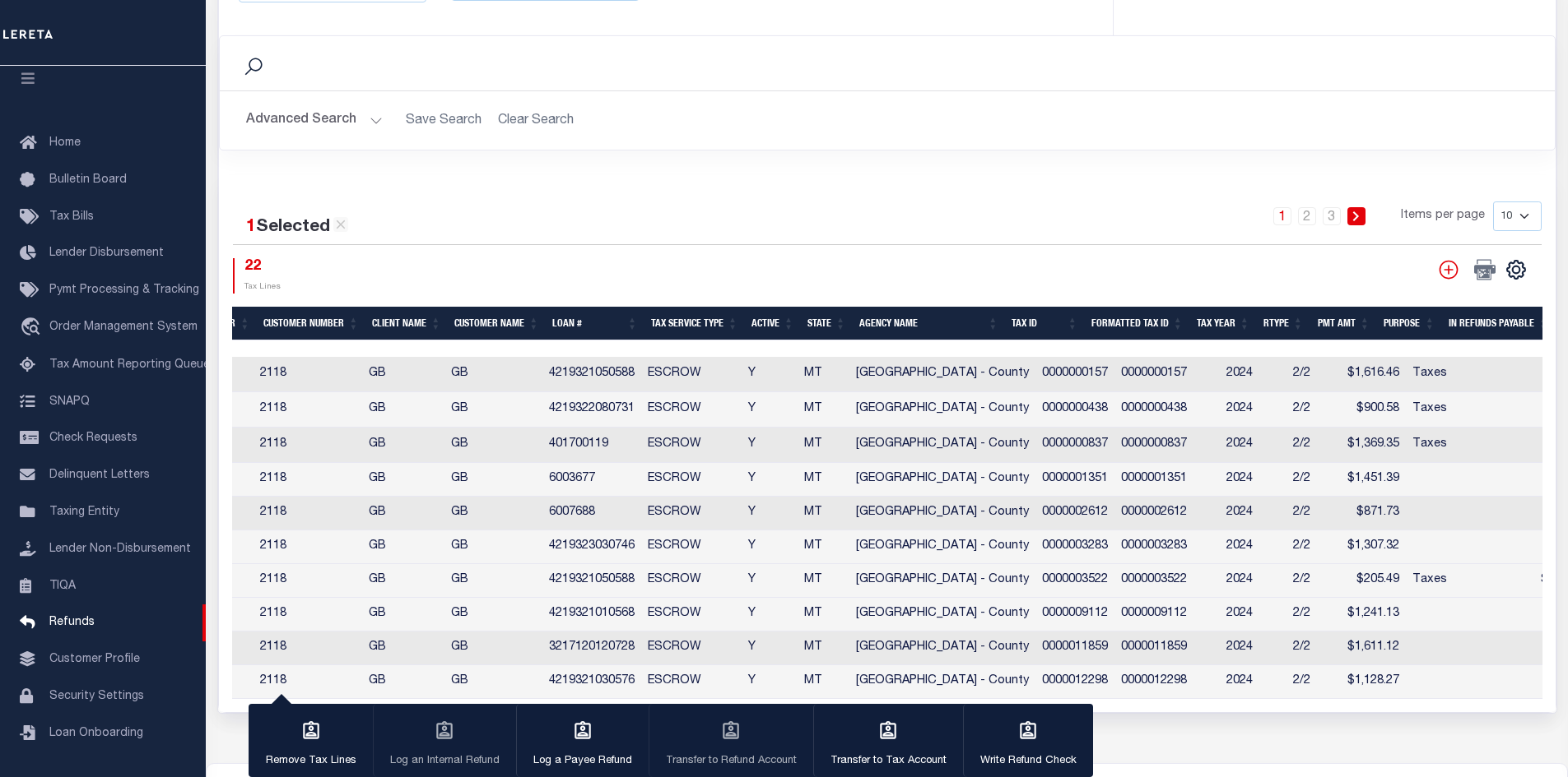
scroll to position [0, 215]
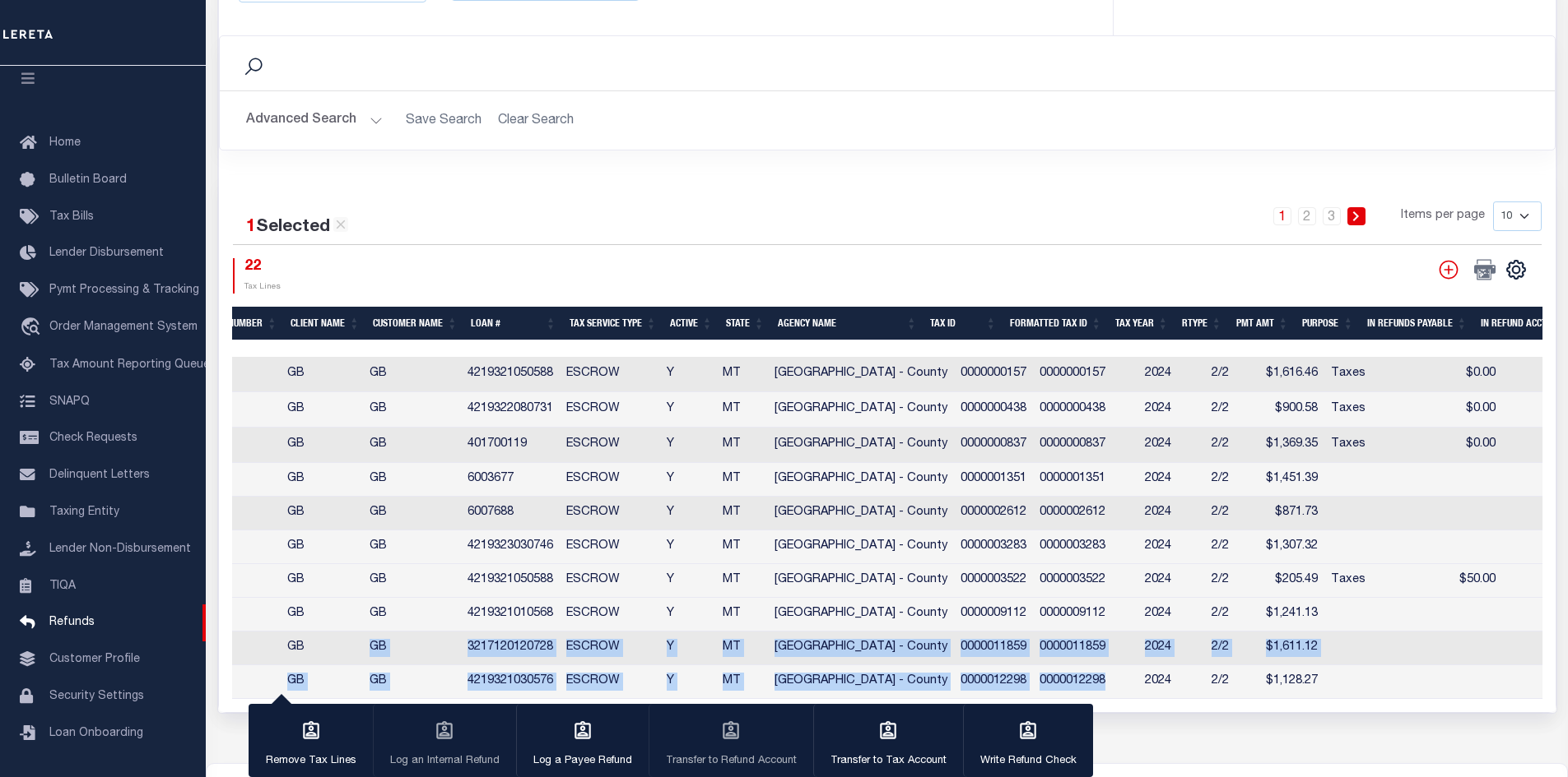
drag, startPoint x: 1080, startPoint y: 675, endPoint x: 375, endPoint y: 640, distance: 705.9
click at [375, 640] on tbody "44452 REC 86690 CAC 2118 2118 GB GB 4219321050588 ESCROW Y [GEOGRAPHIC_DATA] - …" at bounding box center [799, 528] width 1986 height 342
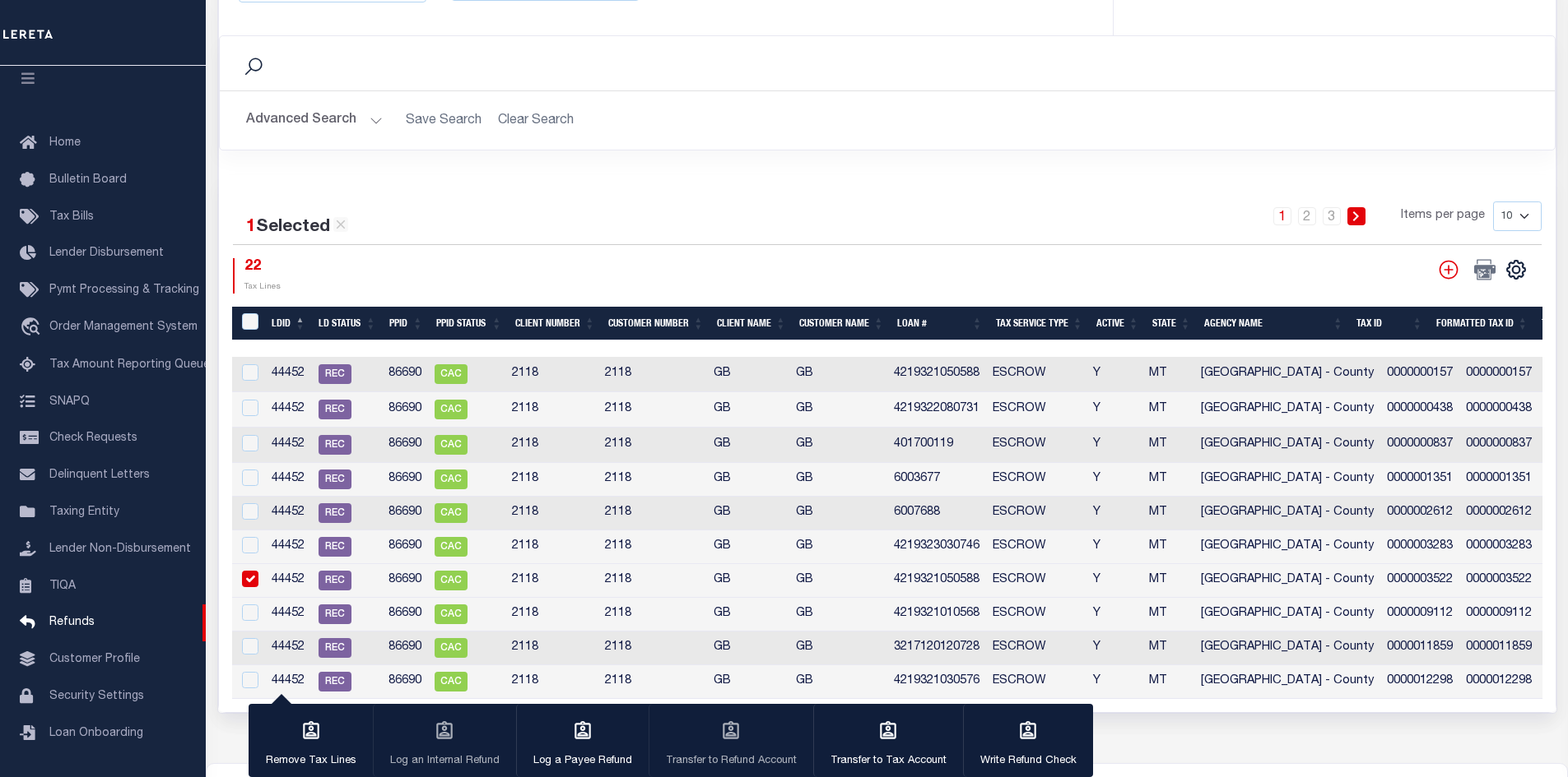
click at [227, 732] on div "7217 REFUND REGISTER ID [PERSON_NAME] LOGGED BY [DATE] DATE LOGGED" at bounding box center [886, 51] width 1362 height 1425
